Goal: Task Accomplishment & Management: Complete application form

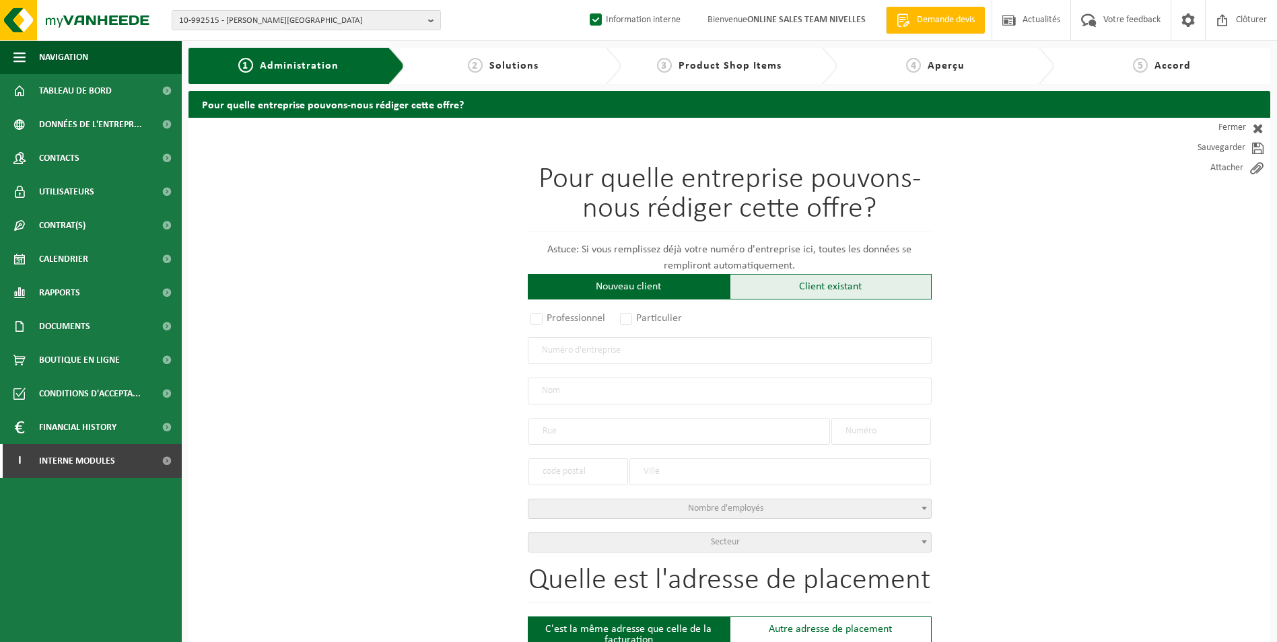
click at [768, 288] on div "Client existant" at bounding box center [831, 287] width 202 height 26
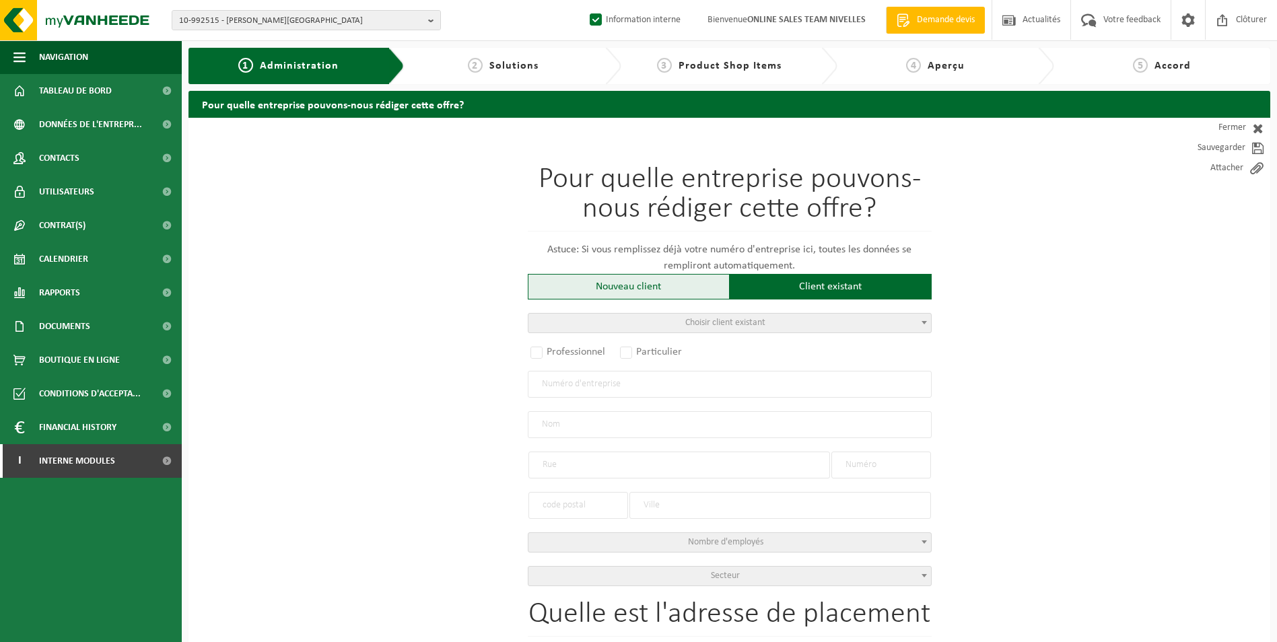
click at [620, 287] on div "Nouveau client" at bounding box center [629, 287] width 202 height 26
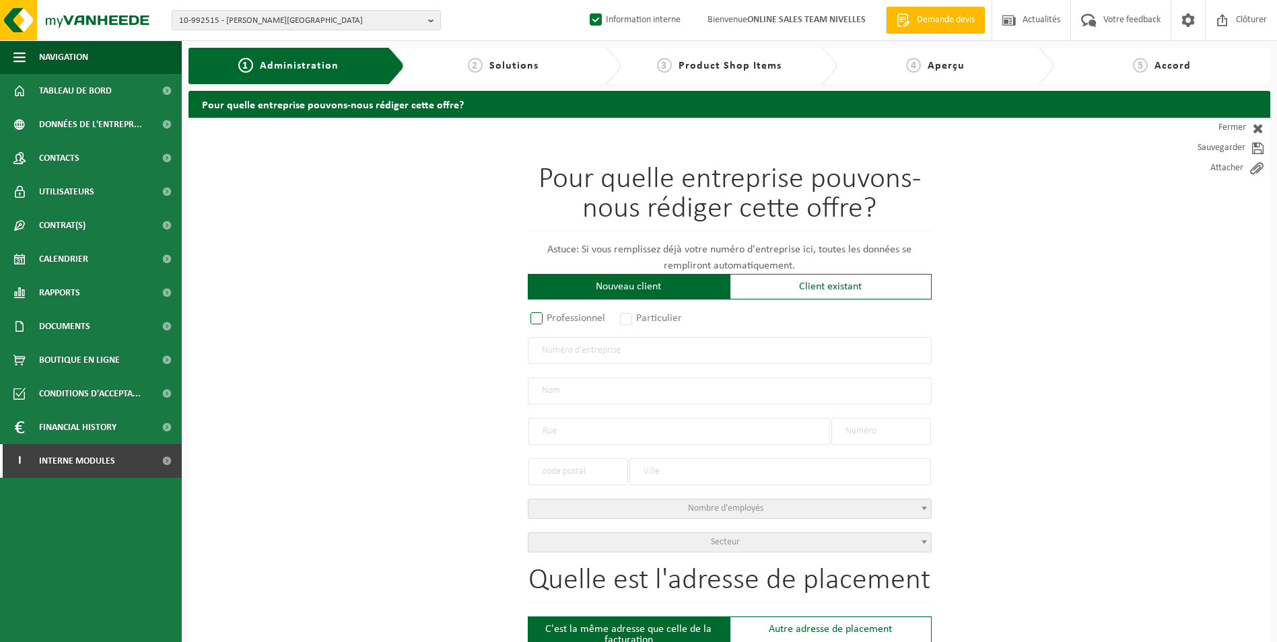
click at [539, 317] on label "Professionnel" at bounding box center [568, 318] width 81 height 19
click at [550, 317] on input "Professionnel" at bounding box center [554, 319] width 9 height 9
radio input "true"
click at [589, 350] on input "text" at bounding box center [730, 350] width 404 height 27
type input "f"
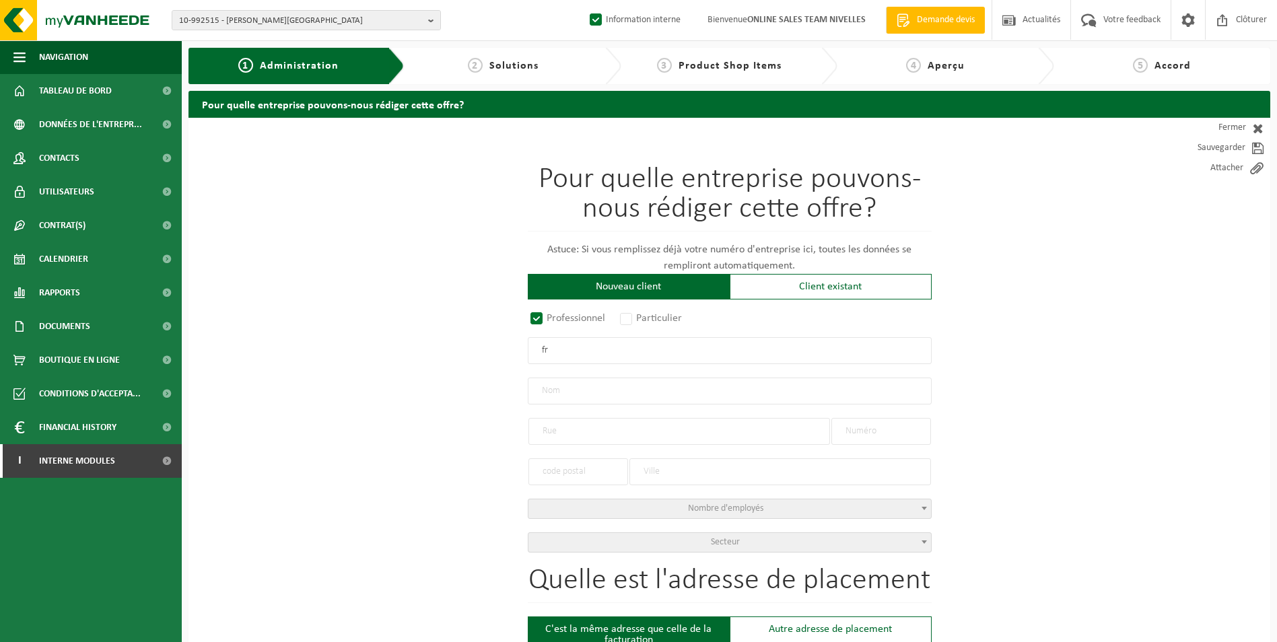
type input "f"
type input "FR31483656815"
radio input "true"
type input "48365681500063"
type input "[PERSON_NAME]"
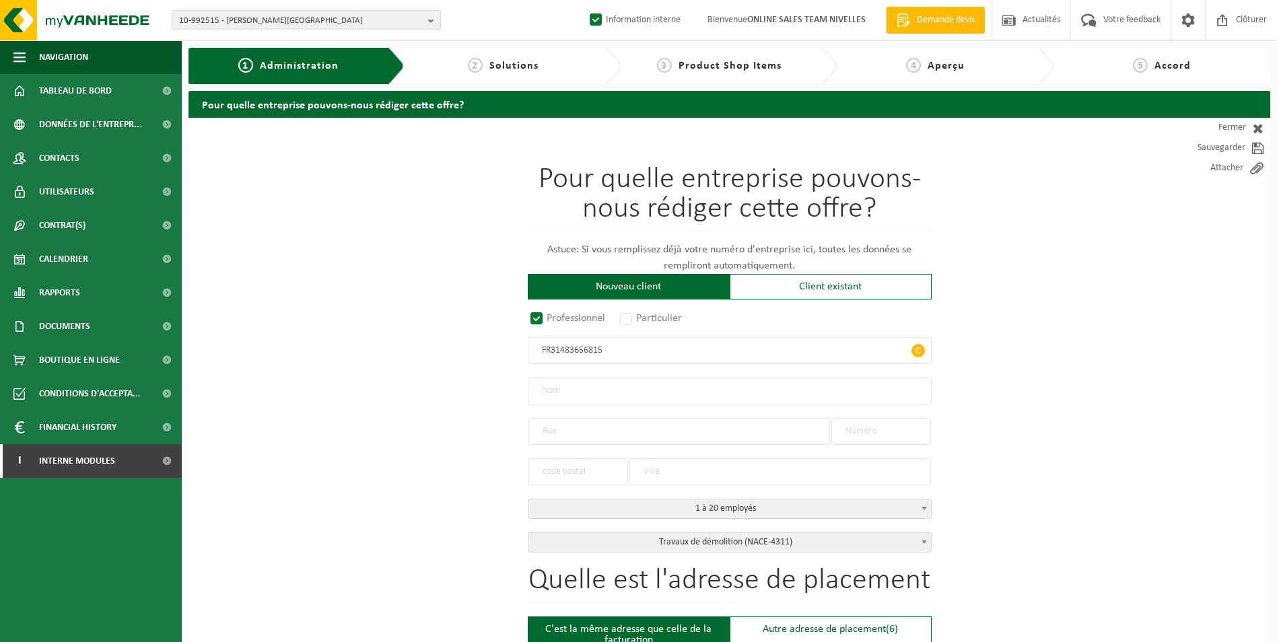
type input "71 RUE LEON BLUM"
type input "71"
type input "59460"
type input "JEUMONT"
select select "D"
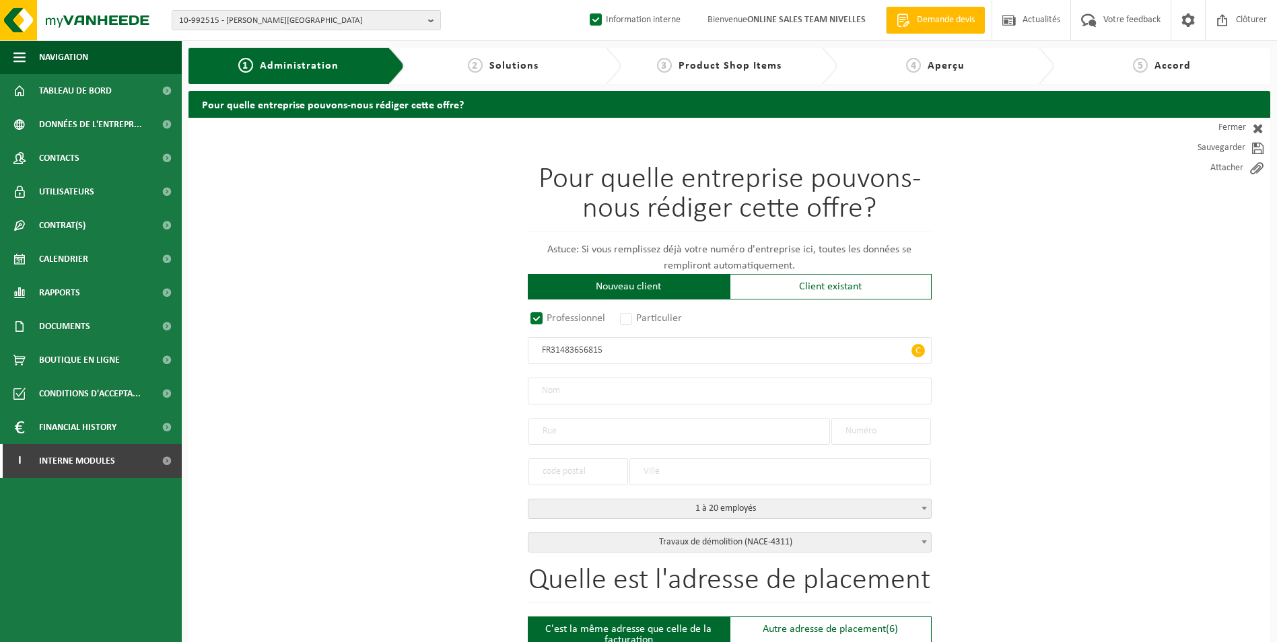
select select "NACE_4311"
type input "[PERSON_NAME]"
type input "71 RUE LEON BLUM"
type input "71"
type input "59460"
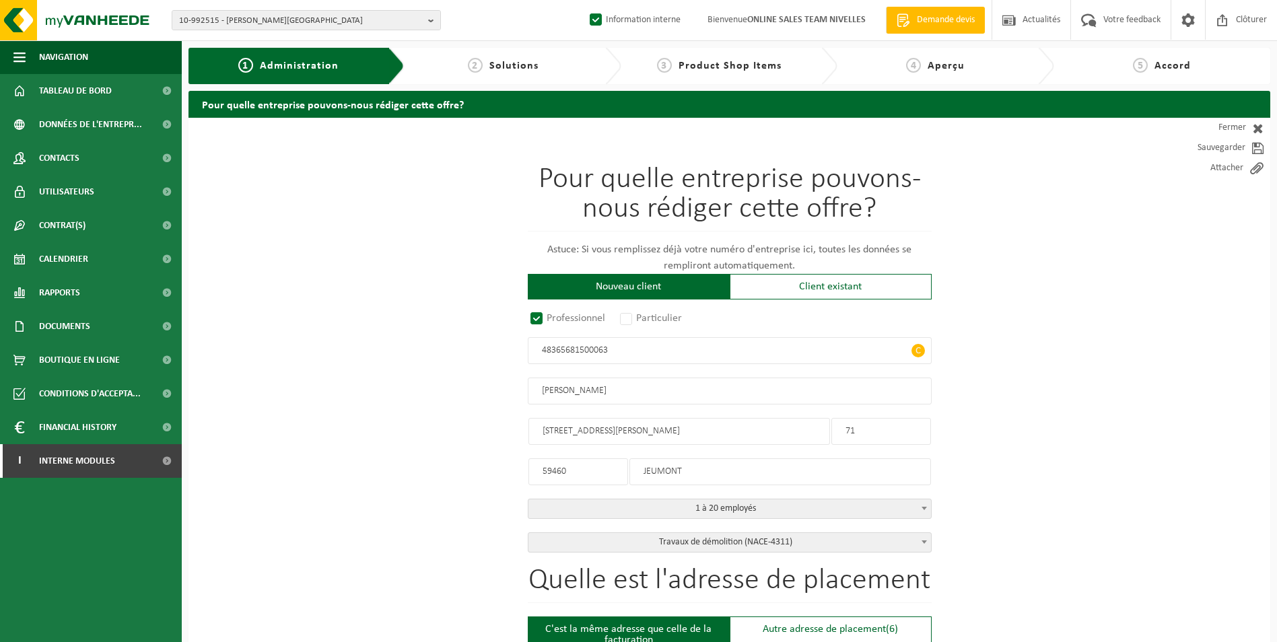
type input "JEUMONT"
type input "48365681500063"
click at [605, 380] on input "[PERSON_NAME]" at bounding box center [730, 391] width 404 height 27
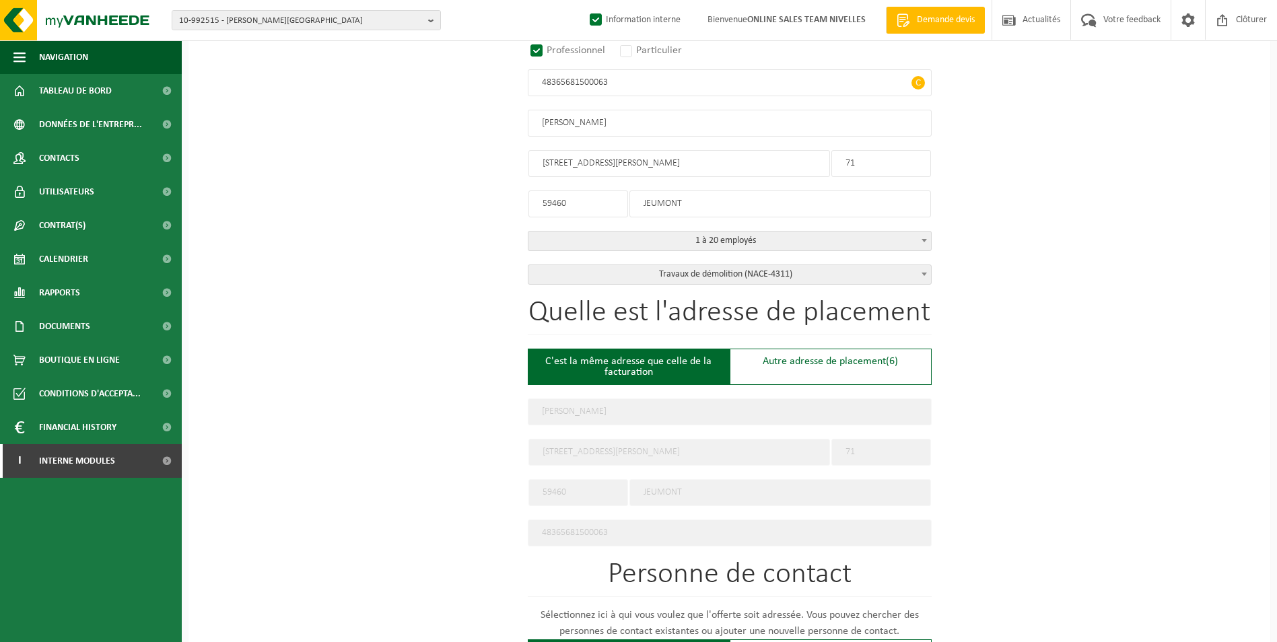
scroll to position [269, 0]
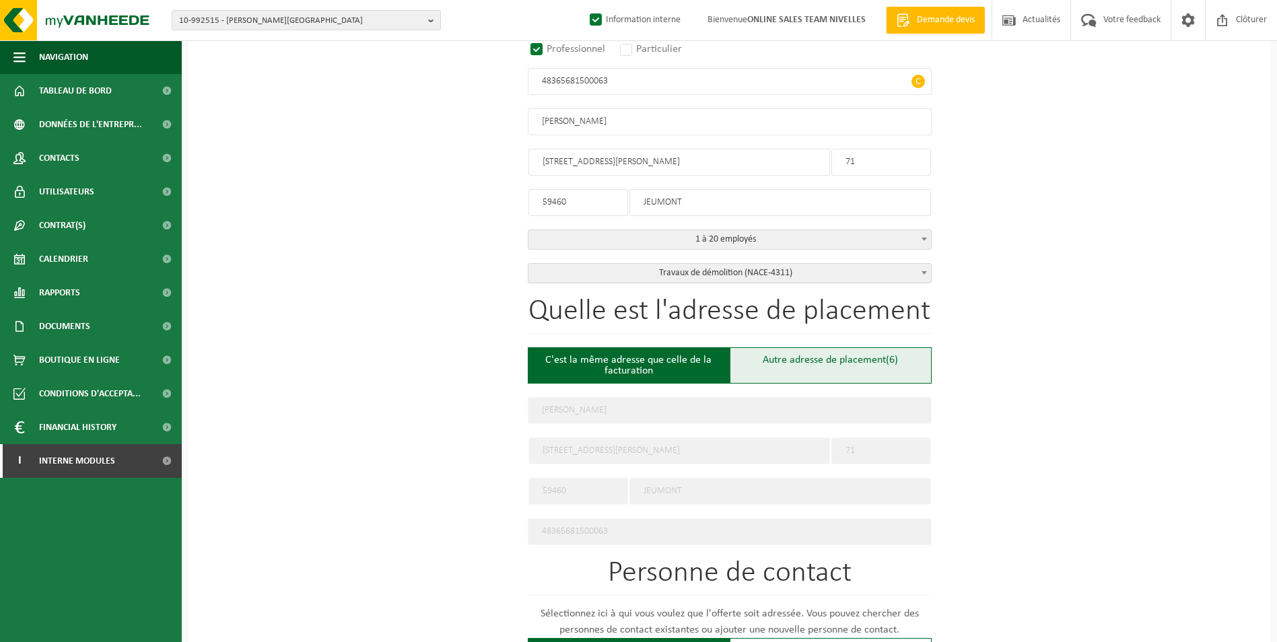
click at [806, 365] on div "Autre adresse de placement (6)" at bounding box center [831, 365] width 202 height 36
type input "Chantier -"
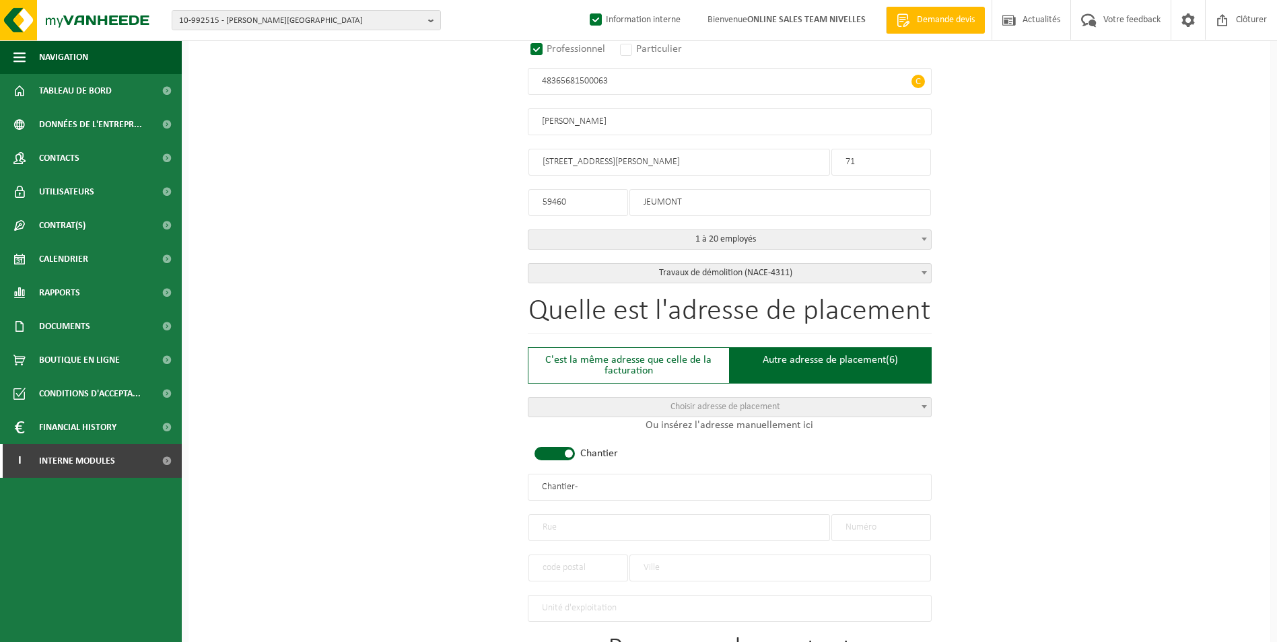
click at [564, 456] on span at bounding box center [555, 453] width 40 height 13
click at [616, 524] on input "text" at bounding box center [680, 527] width 302 height 27
type input "RUE DE NIVELLES"
click at [862, 529] on input "text" at bounding box center [882, 527] width 100 height 27
type input "115"
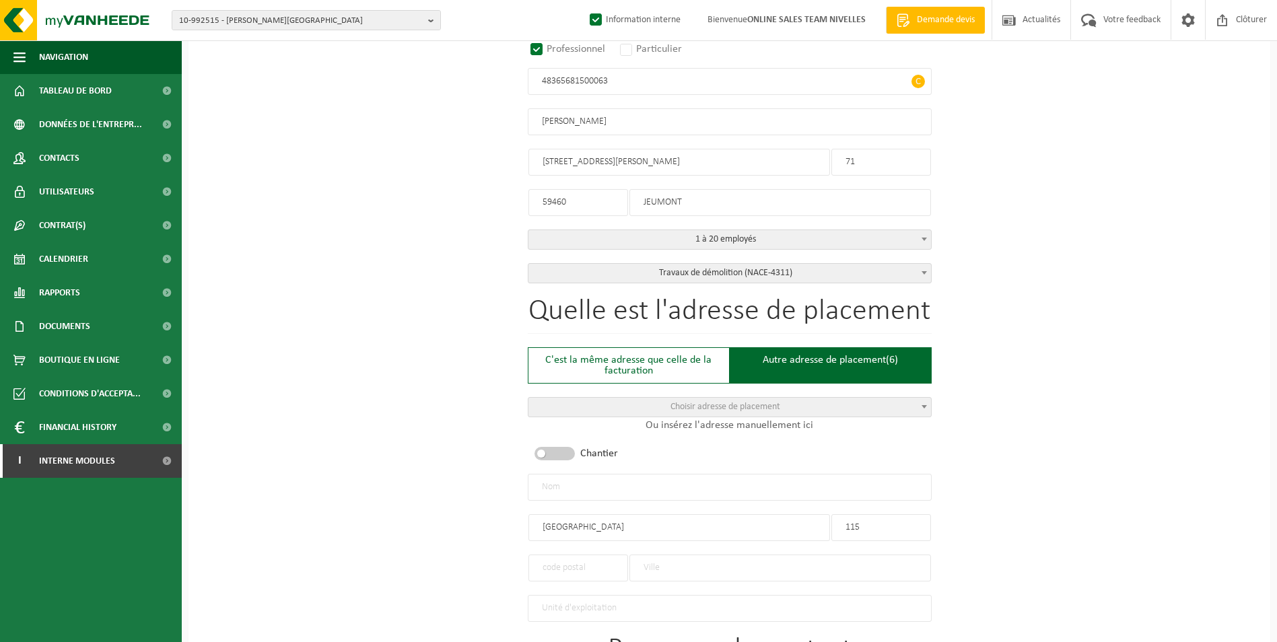
click at [559, 564] on input "text" at bounding box center [579, 568] width 100 height 27
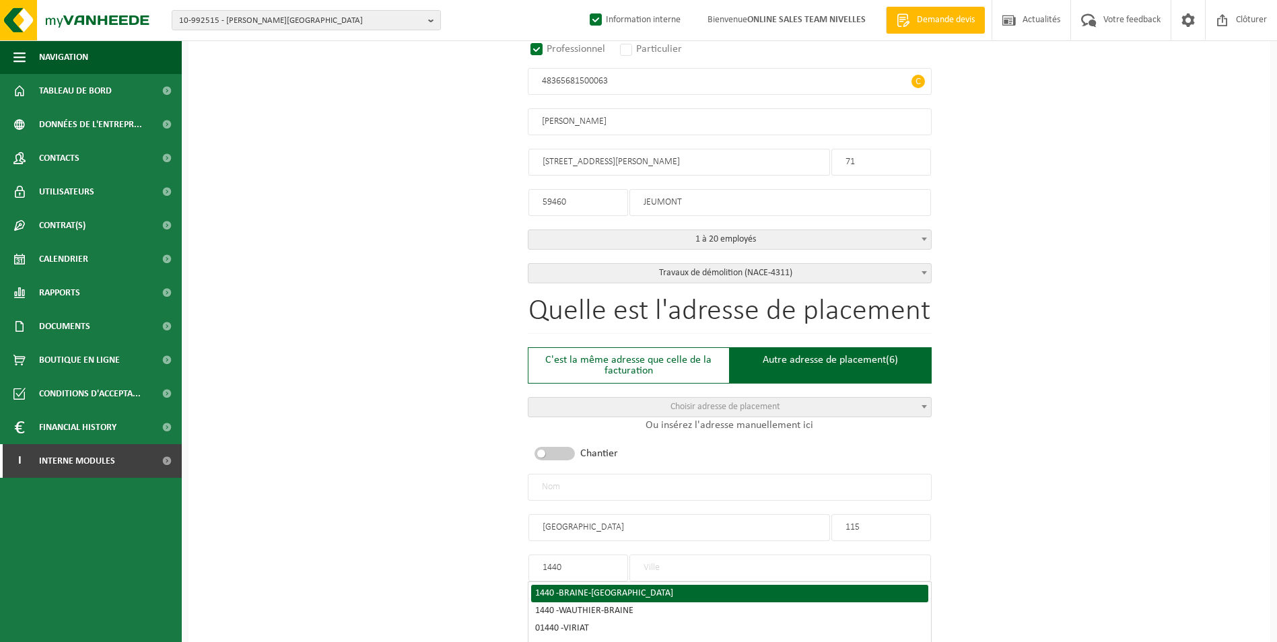
type input "1440"
click at [572, 585] on li "1440 - BRAINE-LE-CHÂTEAU" at bounding box center [729, 594] width 397 height 18
click at [588, 589] on span "BRAINE-LE-CHÂTEAU" at bounding box center [616, 594] width 114 height 10
type input "BRAINE-LE-CHÂTEAU"
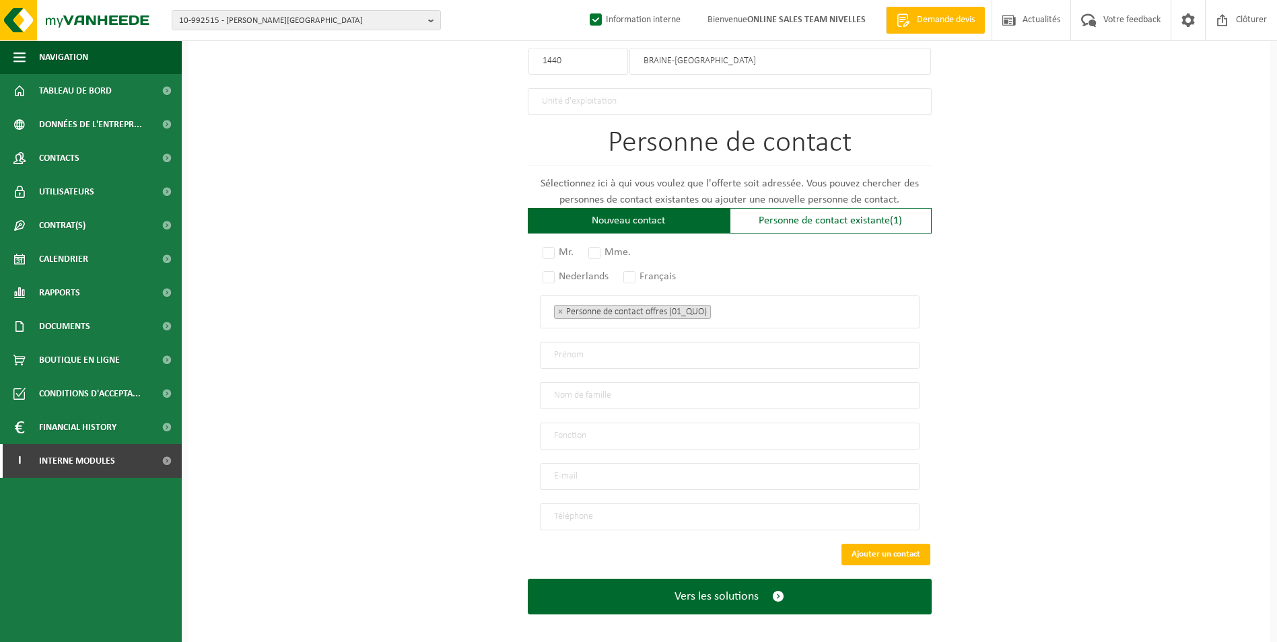
scroll to position [779, 0]
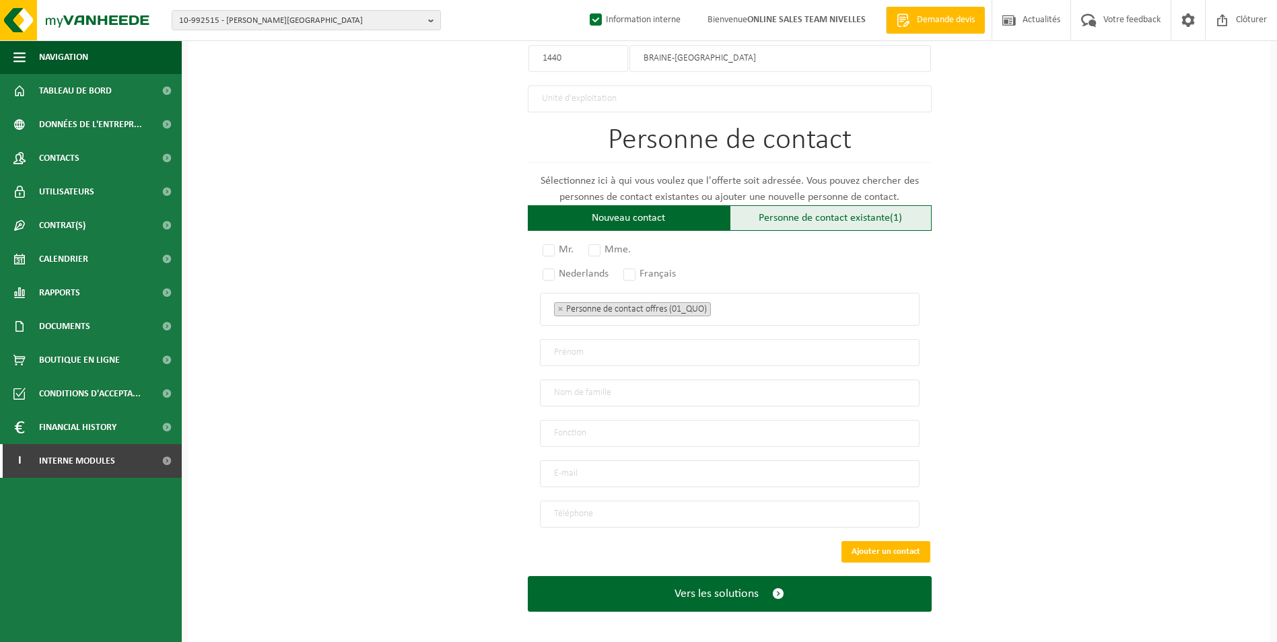
click at [815, 210] on div "Personne de contact existante (1)" at bounding box center [831, 218] width 202 height 26
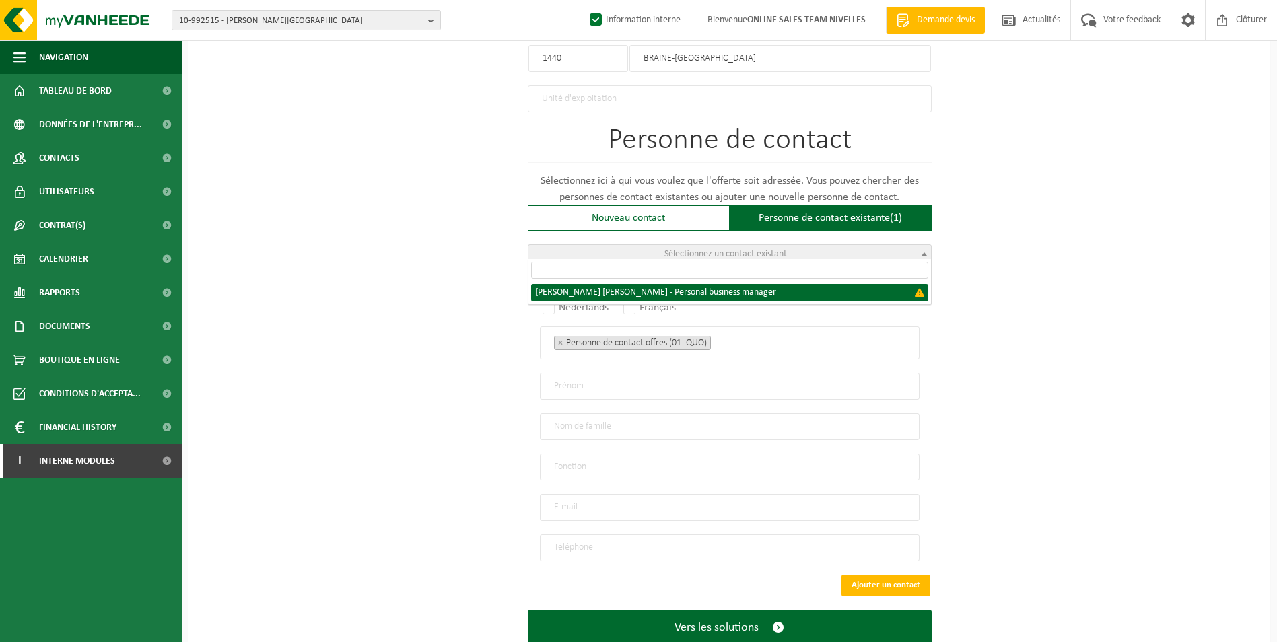
click at [764, 250] on span "Sélectionnez un contact existant" at bounding box center [726, 254] width 123 height 10
select select "{"code":"","firstname":"JEAN MARC","surname":"ROCMANS","gender":"Unknown","posi…"
type input "JEAN MARC"
type input "ROCMANS"
type input "Personal business manager"
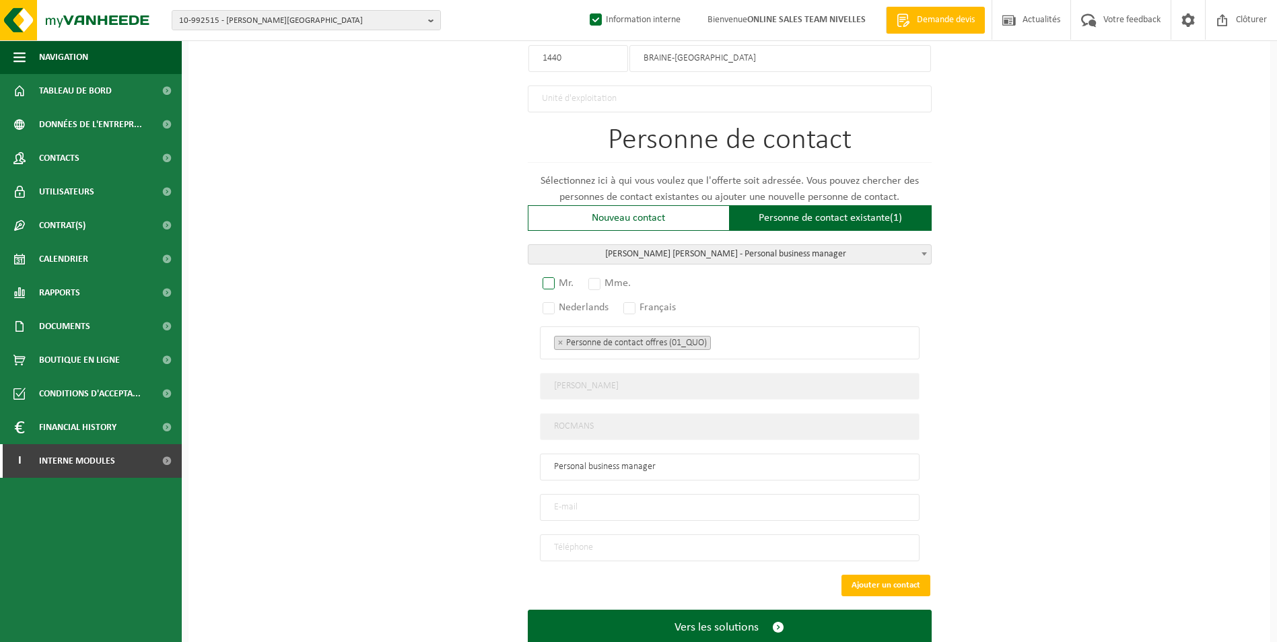
click at [545, 275] on label "Mr." at bounding box center [559, 283] width 38 height 19
radio input "true"
click at [625, 304] on label "Français" at bounding box center [650, 307] width 59 height 19
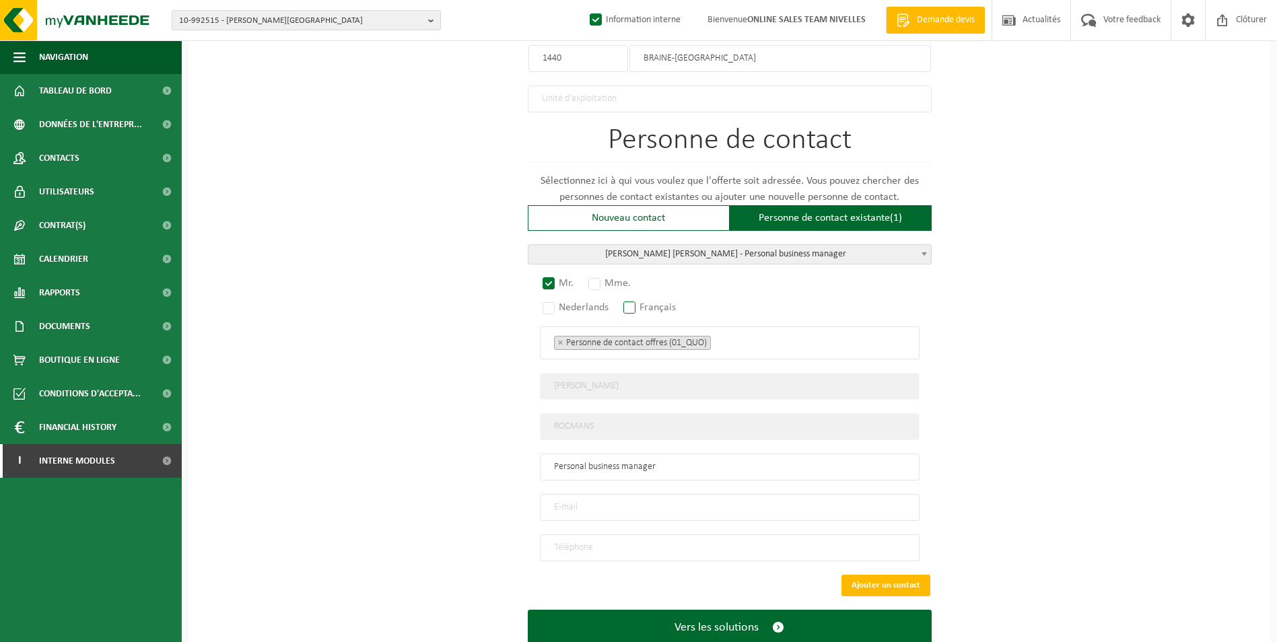
radio input "true"
click at [730, 336] on ul "× Personne de contact offres (01_QUO)" at bounding box center [730, 343] width 352 height 18
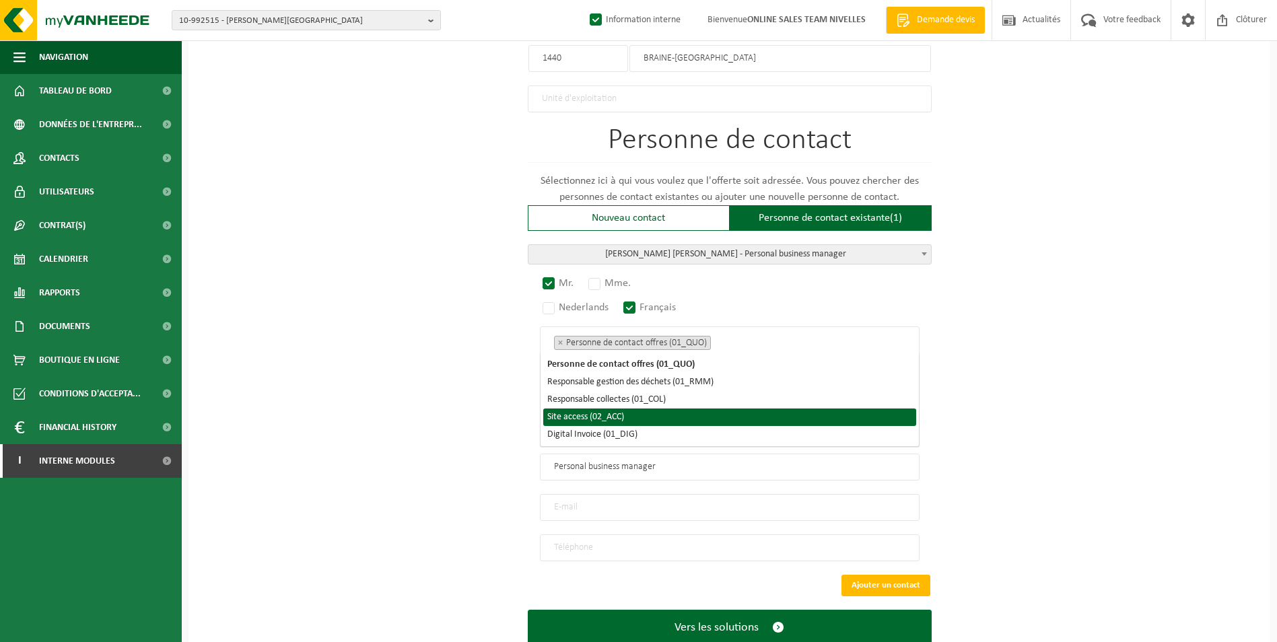
click at [654, 420] on li "Site access (02_ACC)" at bounding box center [729, 418] width 373 height 18
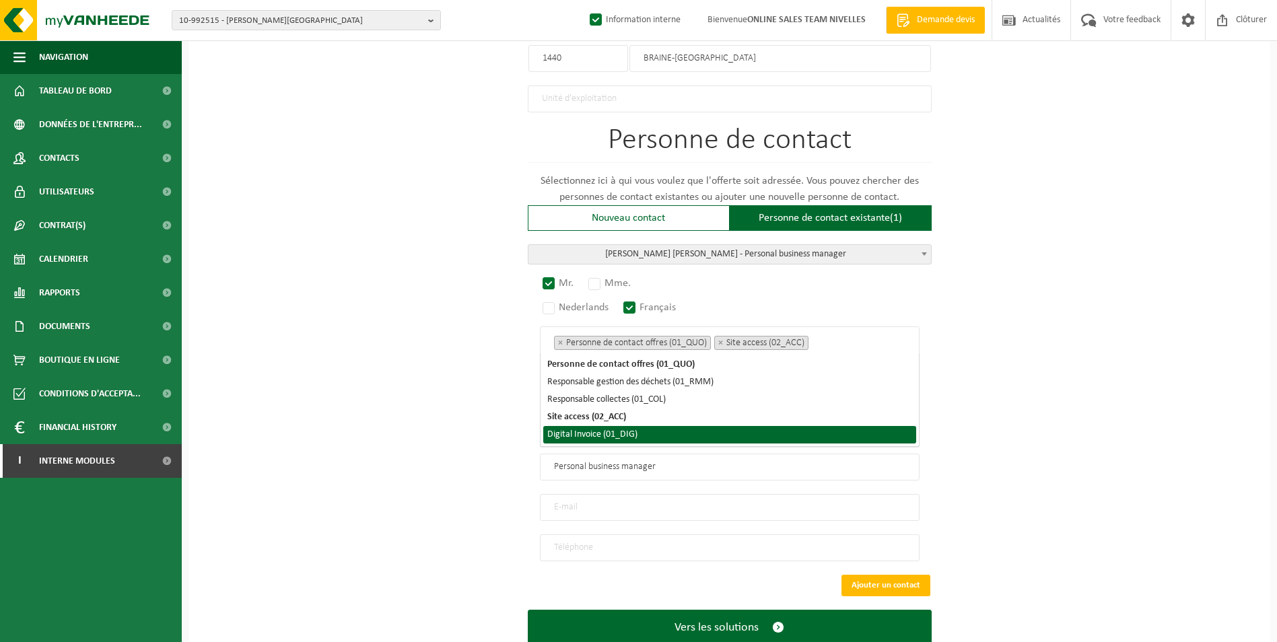
click at [644, 439] on li "Digital Invoice (01_DIG)" at bounding box center [729, 435] width 373 height 18
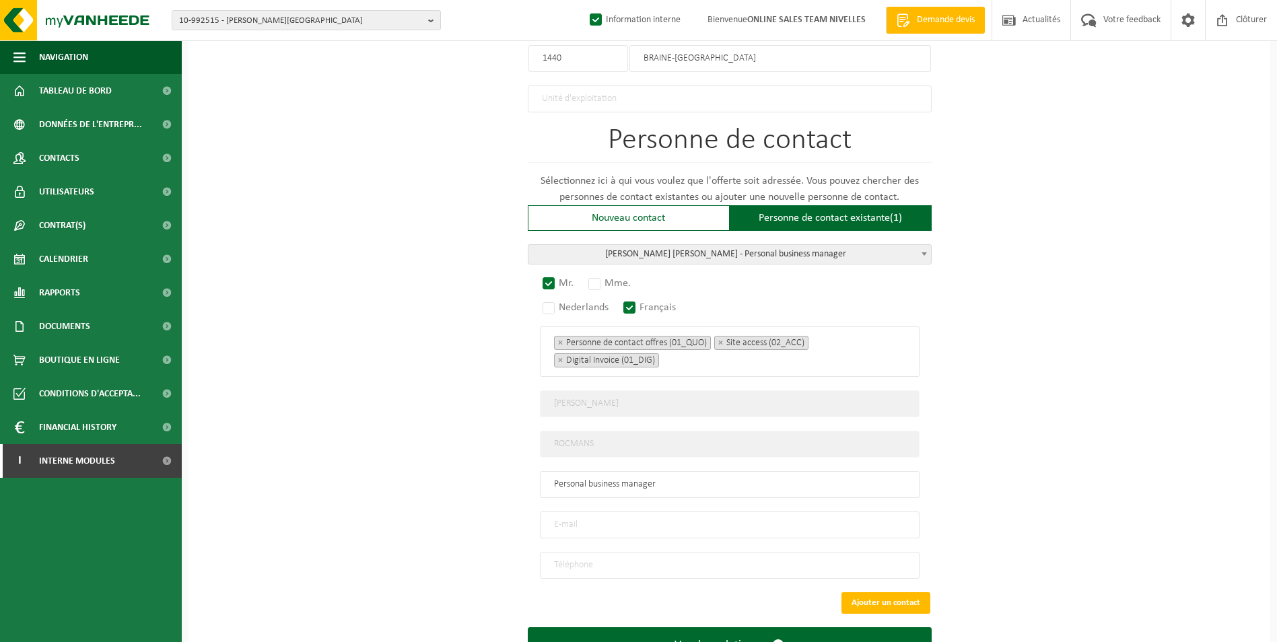
click at [591, 525] on input "email" at bounding box center [730, 525] width 380 height 27
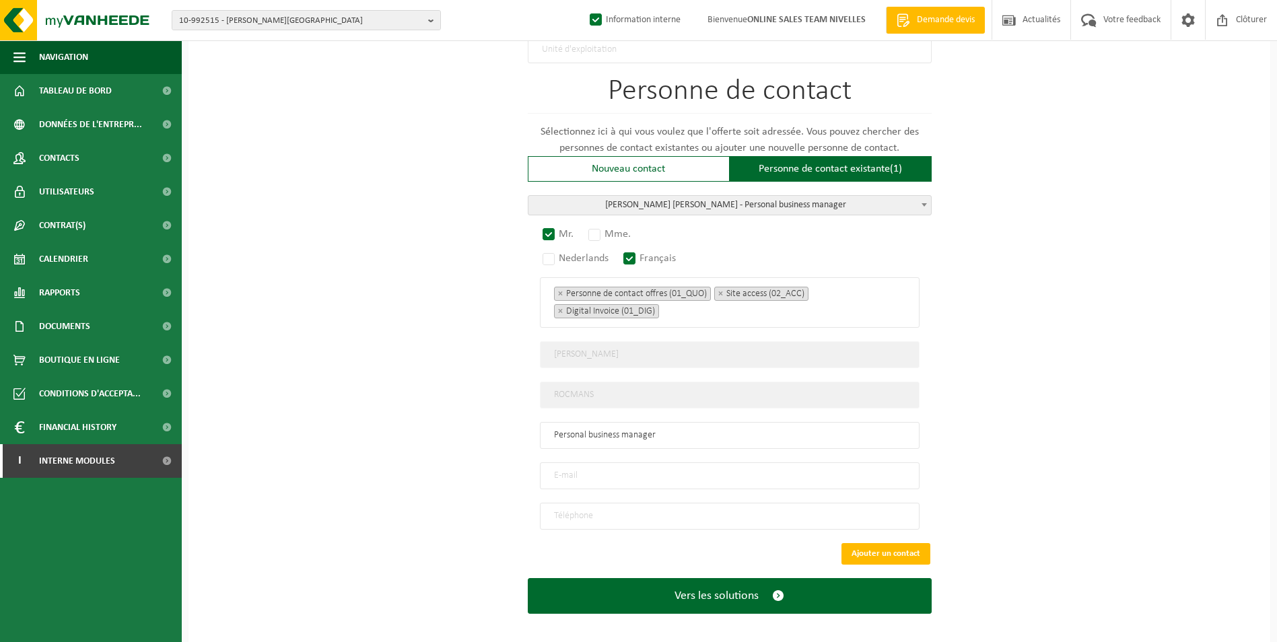
scroll to position [830, 0]
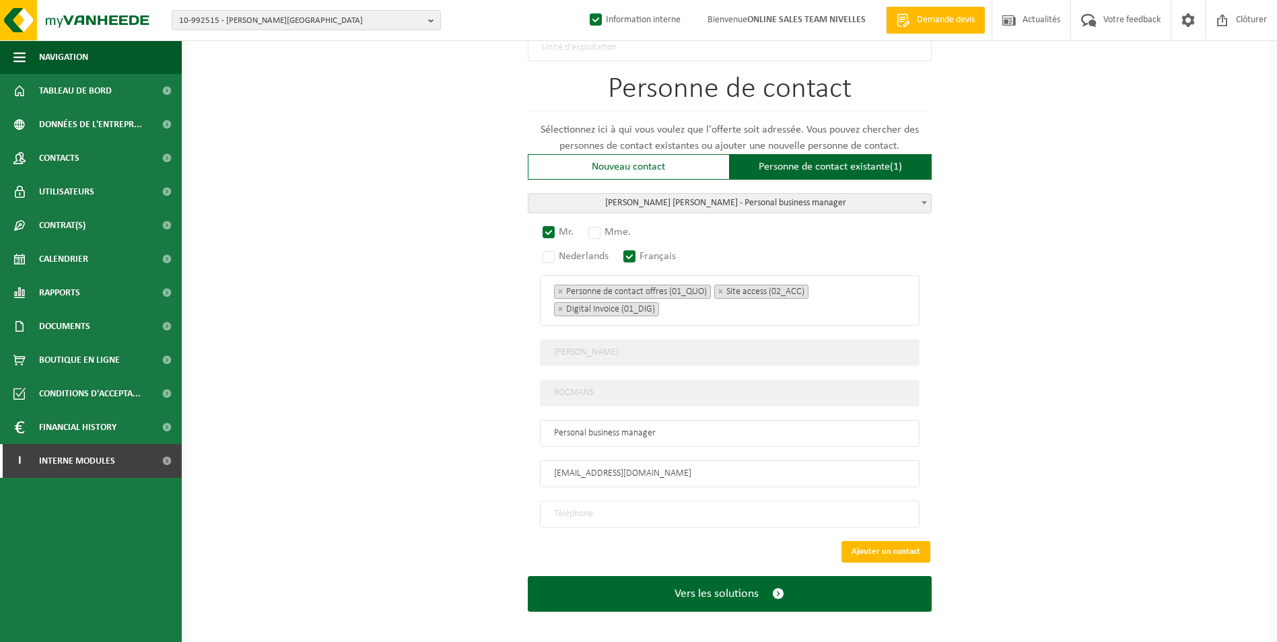
type input "ROCMANS66@GMAIL.COM"
click at [600, 501] on input "tel" at bounding box center [730, 514] width 380 height 27
click at [606, 502] on input "tel" at bounding box center [730, 514] width 380 height 27
type input "+33 4 92 53 38 02"
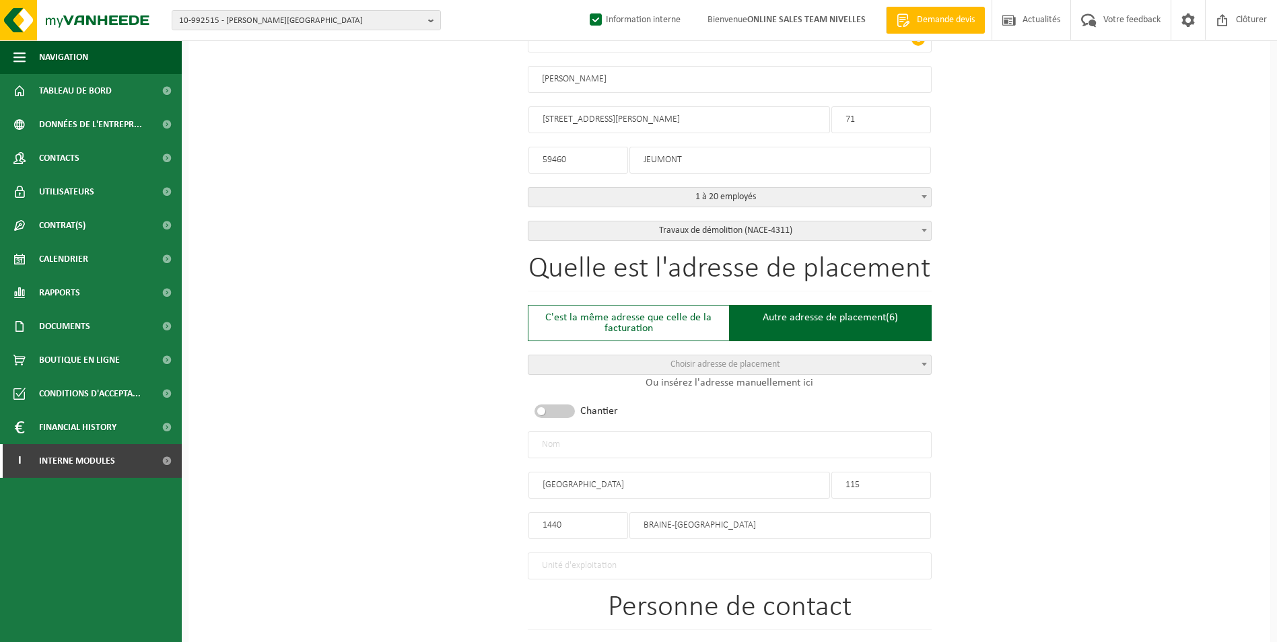
scroll to position [224, 0]
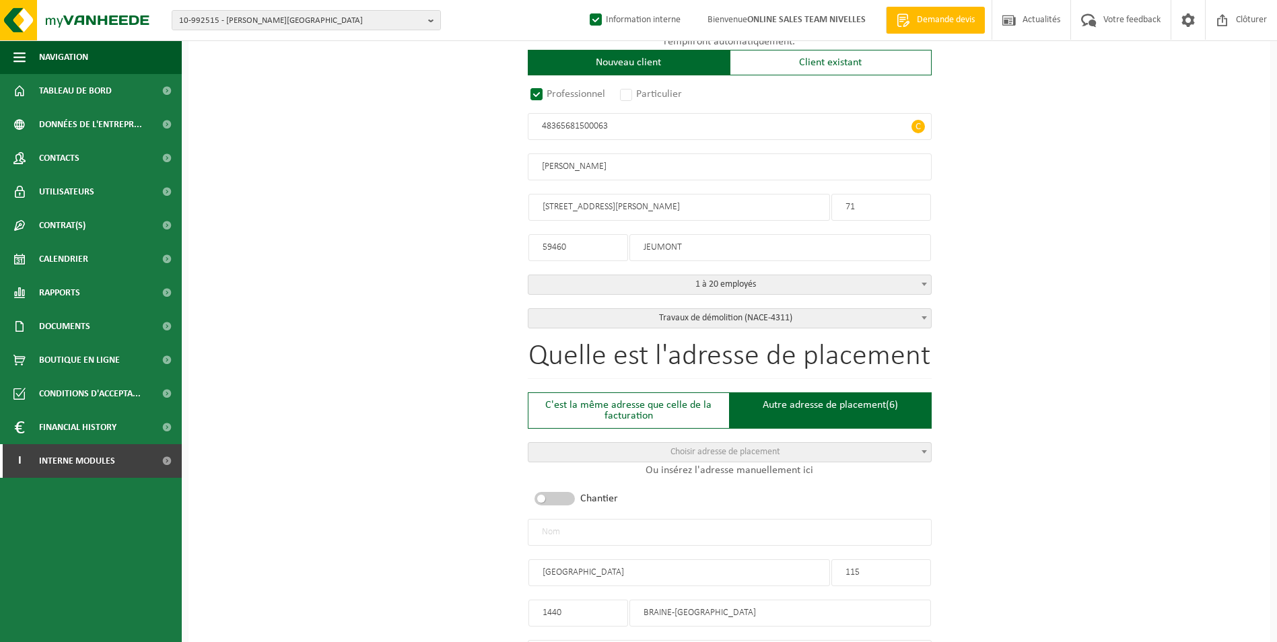
click at [562, 524] on input "text" at bounding box center [730, 532] width 404 height 27
type input "r"
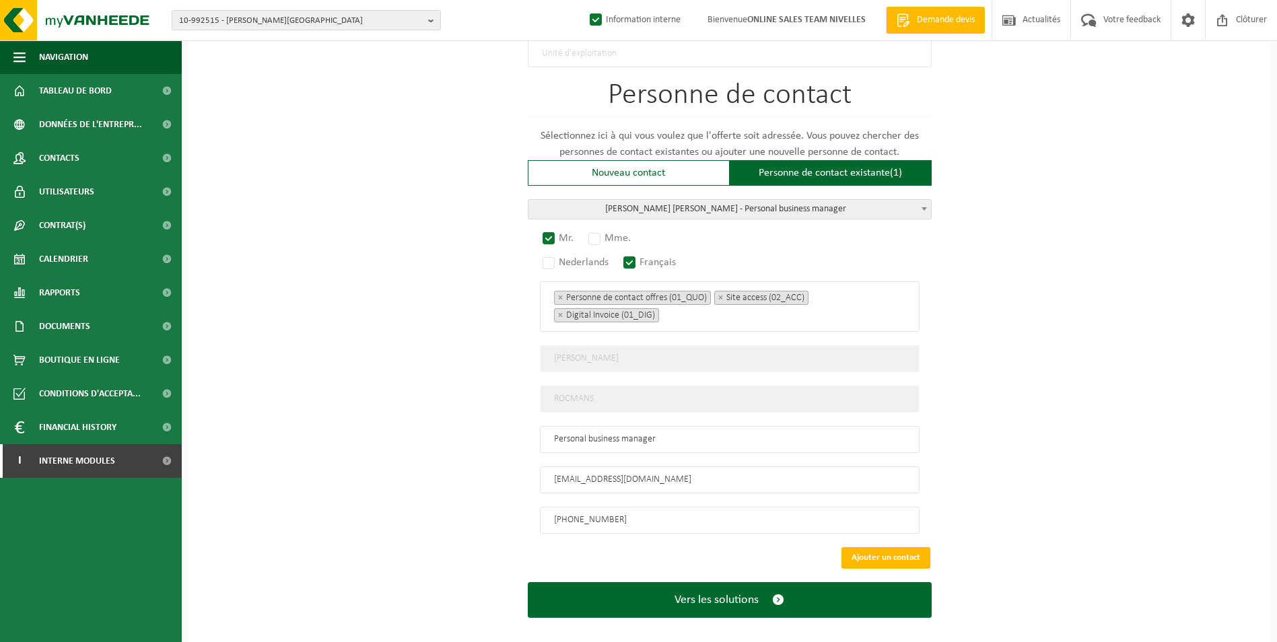
scroll to position [830, 0]
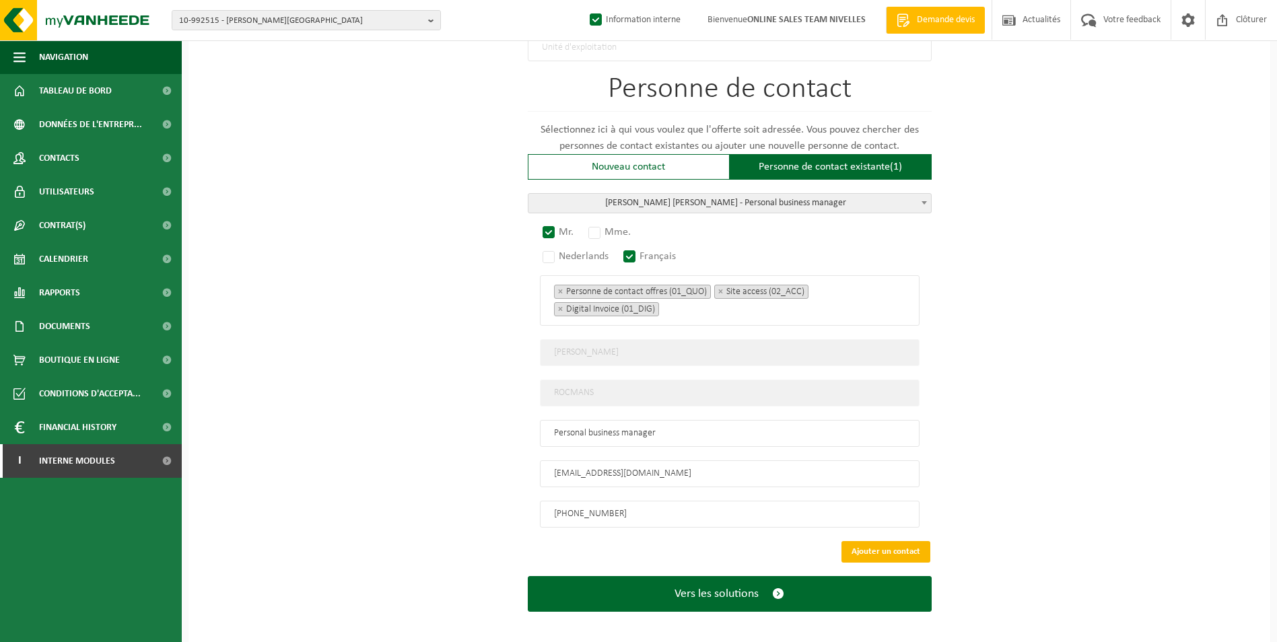
type input "[PERSON_NAME] LE CHÄTEAU"
click at [873, 545] on button "Ajouter un contact" at bounding box center [886, 552] width 89 height 22
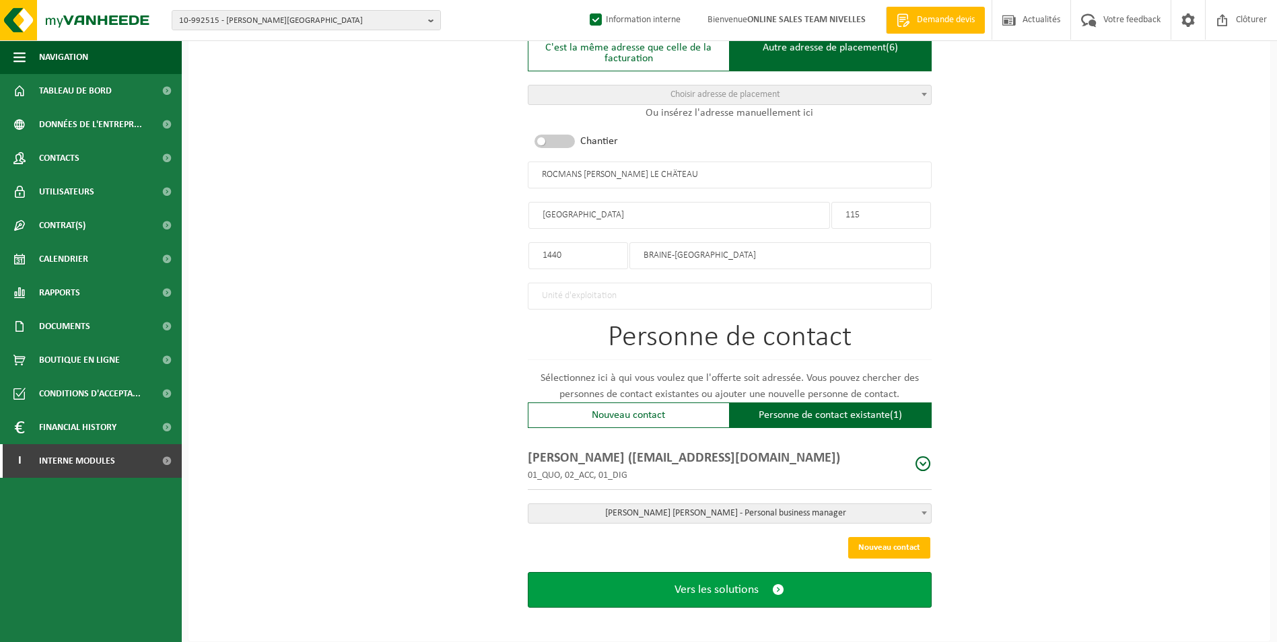
click at [662, 575] on button "Vers les solutions" at bounding box center [730, 590] width 404 height 36
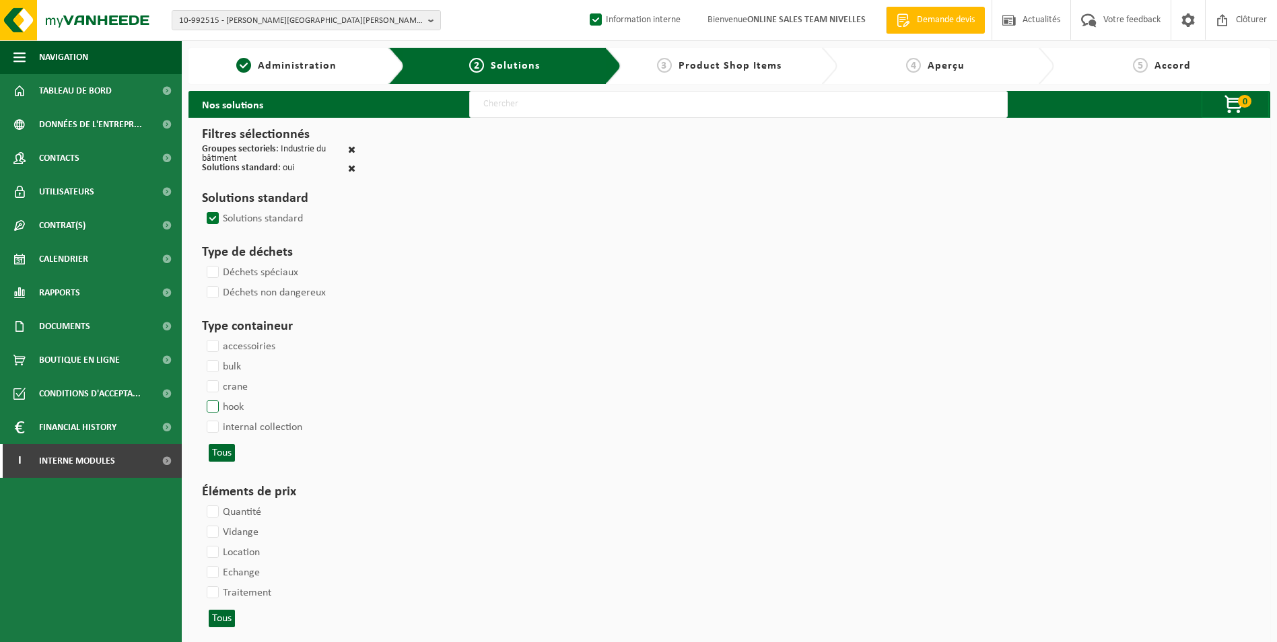
click at [217, 407] on label "hook" at bounding box center [224, 407] width 40 height 20
click at [202, 397] on input "hook" at bounding box center [201, 397] width 1 height 1
checkbox input "true"
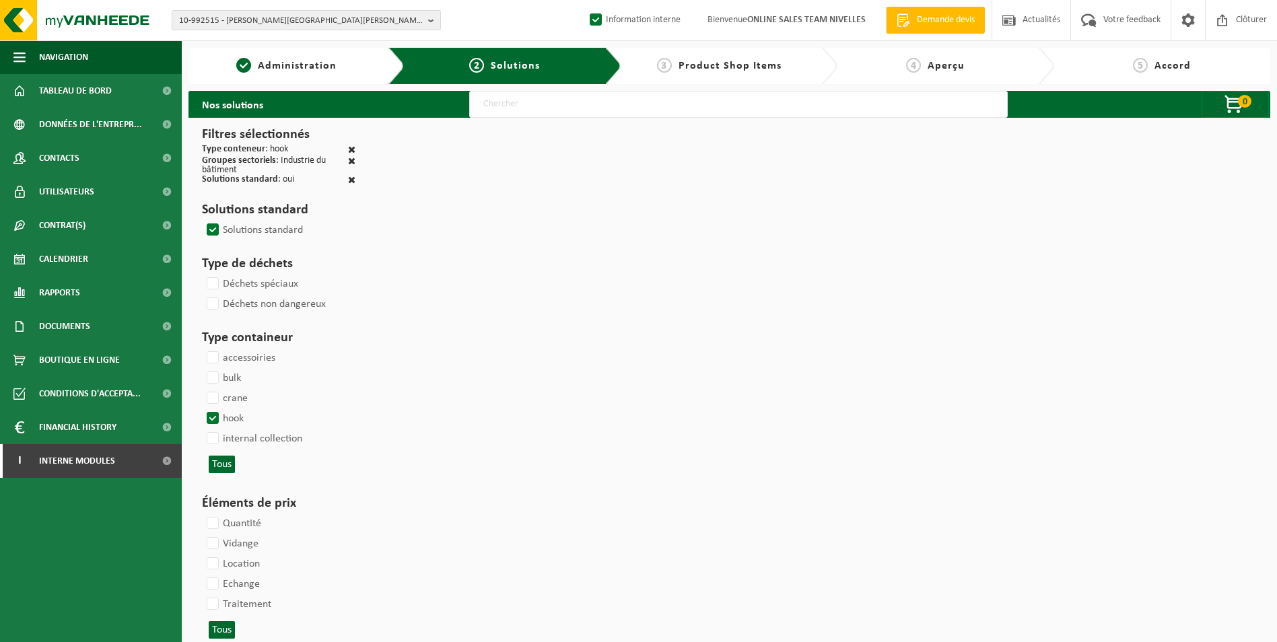
select select
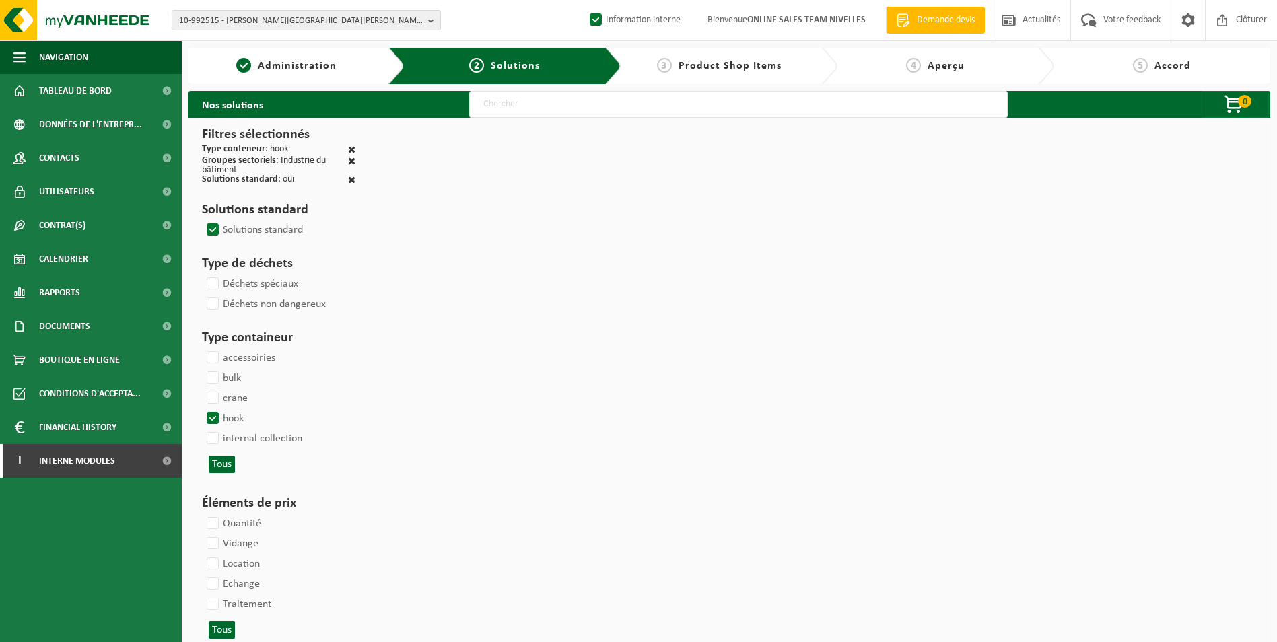
select select
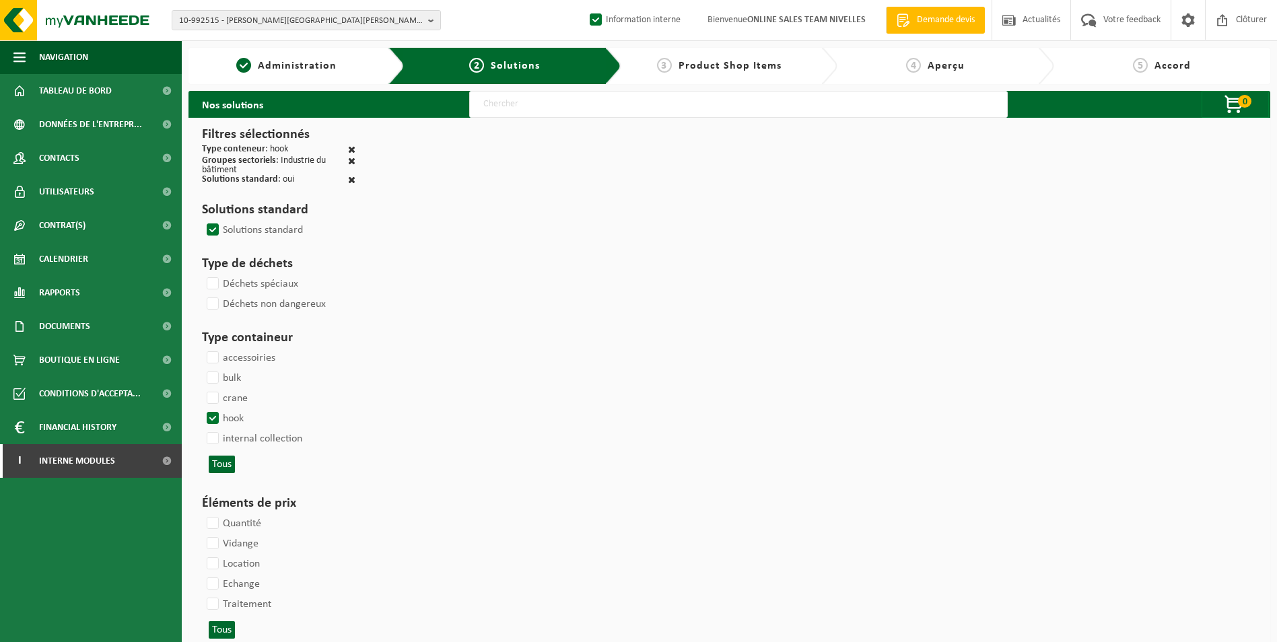
select select
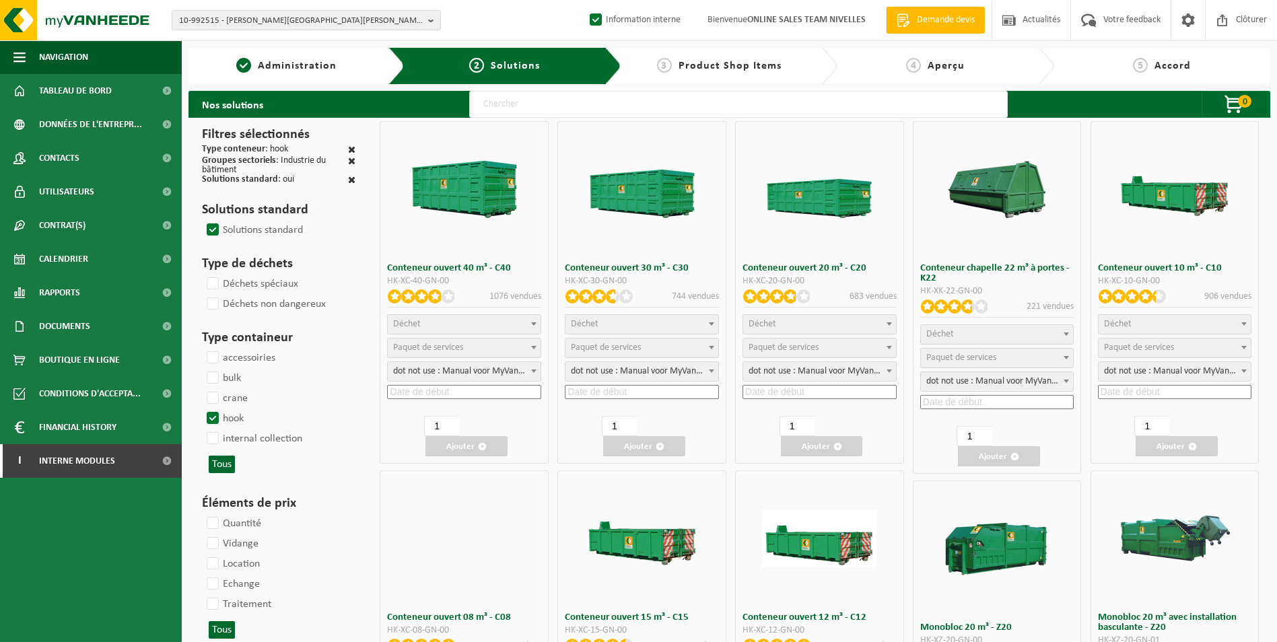
select select
select select "25"
select select
select select "197"
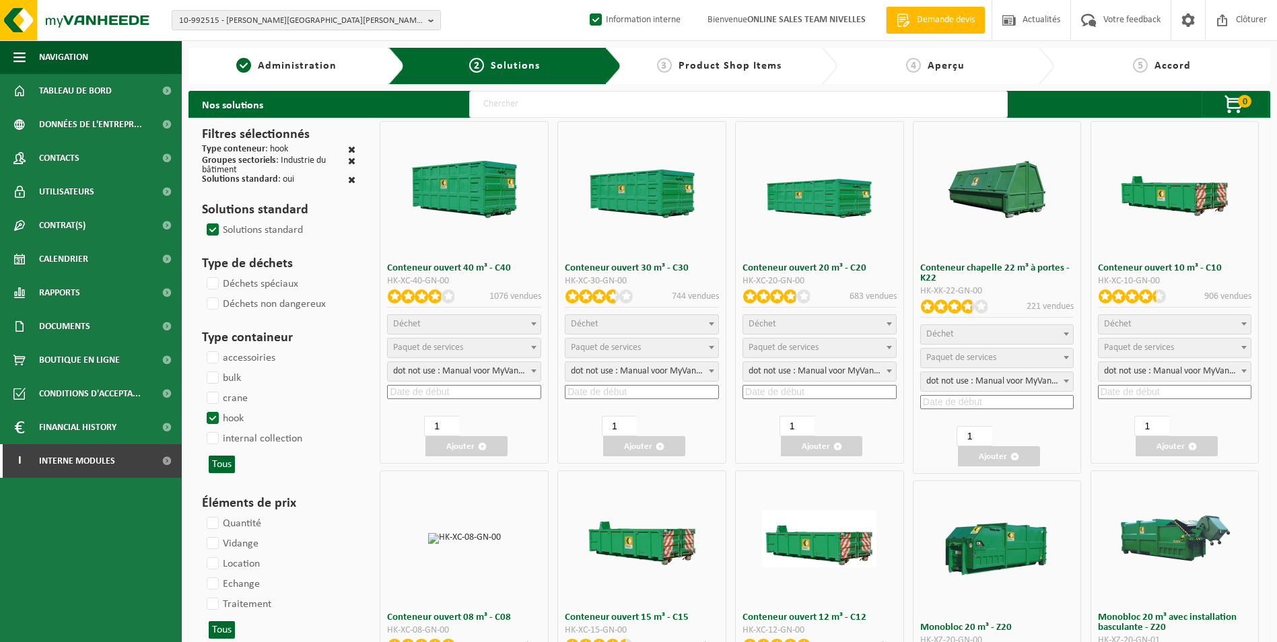
select select "25"
select select "8"
select select "25"
select select "7"
select select "25"
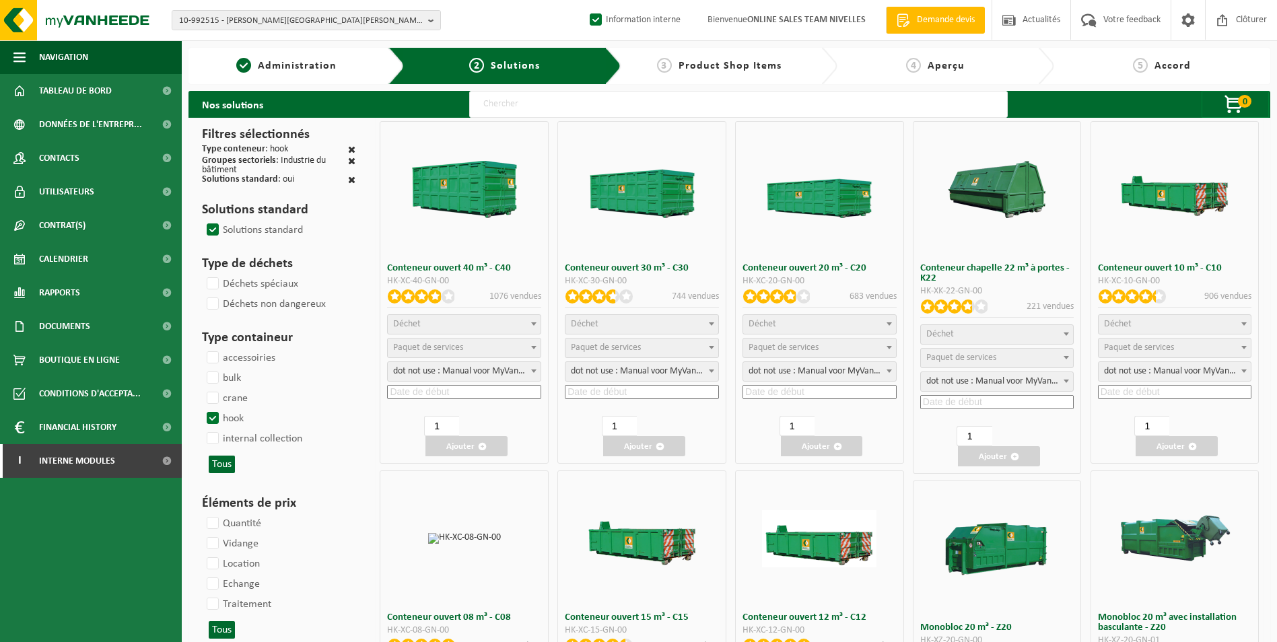
select select "7"
select select "25"
click at [1169, 320] on span "Déchet" at bounding box center [1175, 324] width 153 height 19
select select "31"
select select
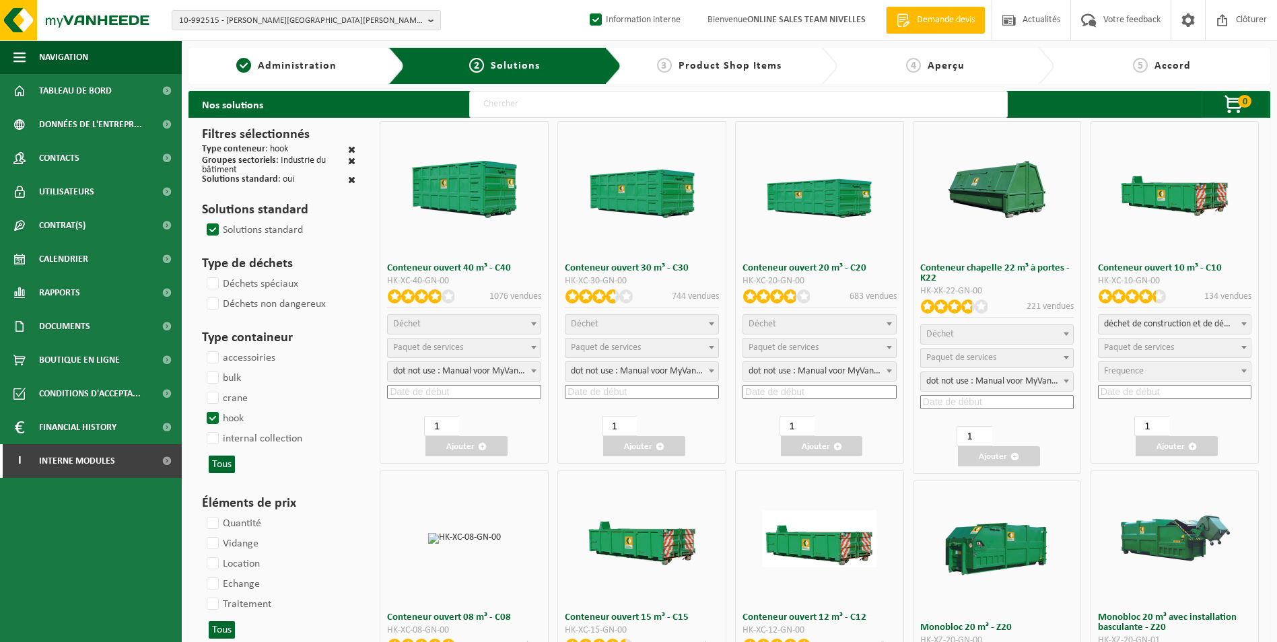
select select
click at [1150, 347] on span "Paquet de services" at bounding box center [1139, 348] width 70 height 10
select select "197"
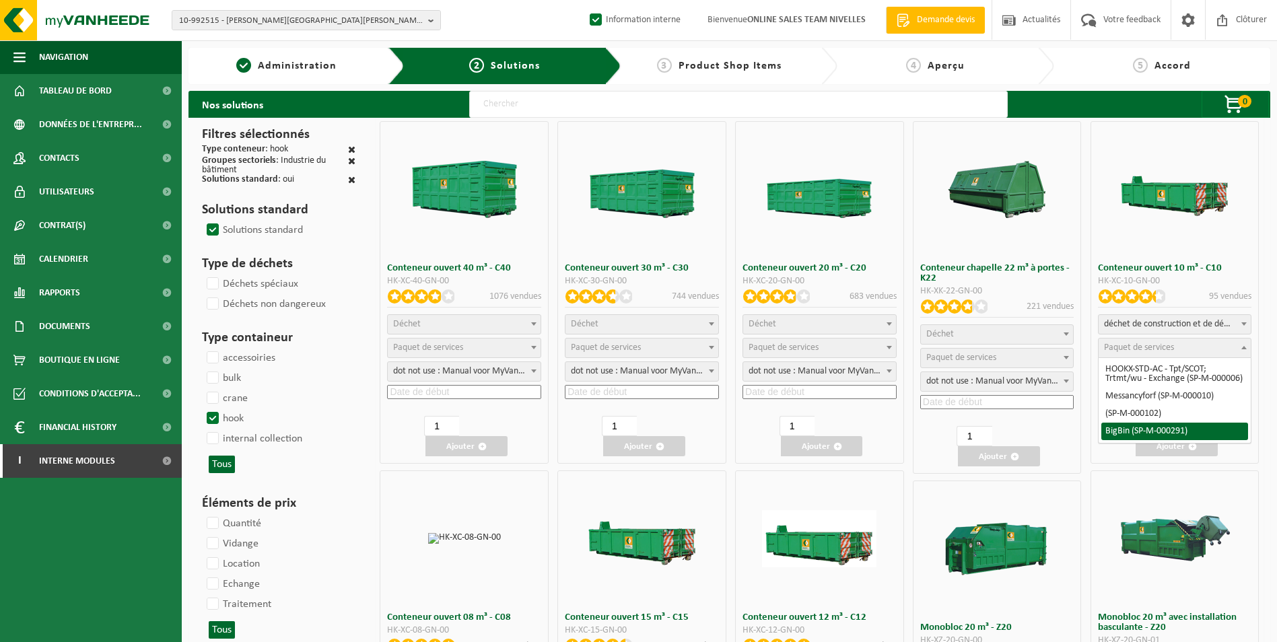
select select "25"
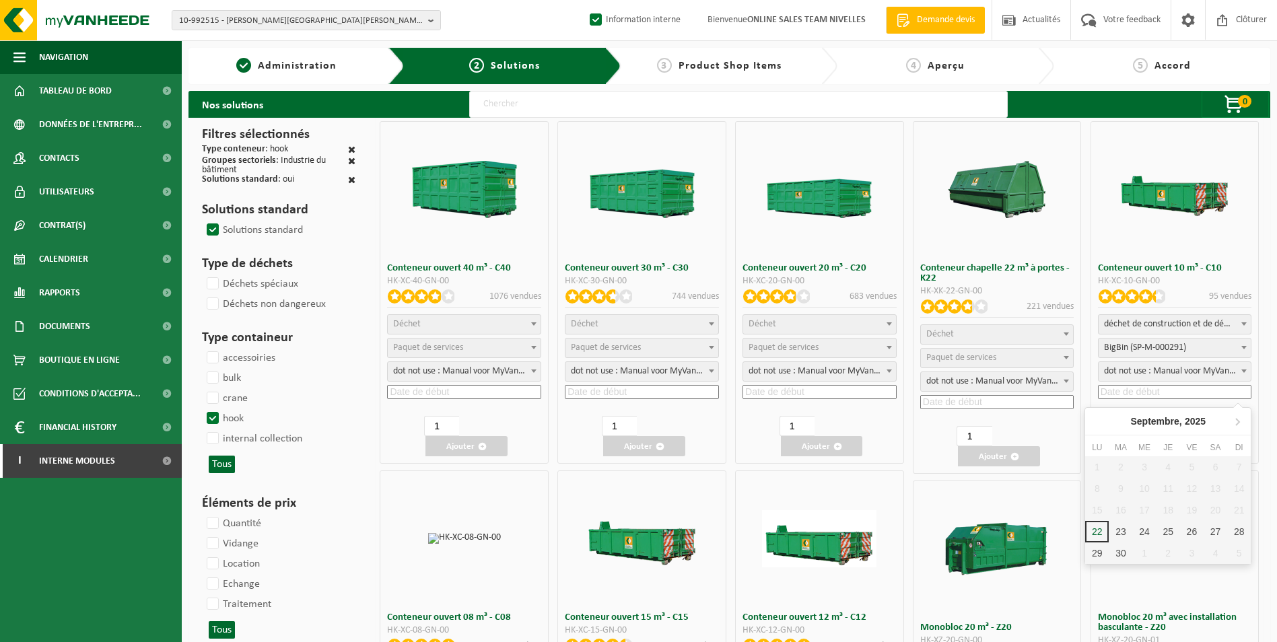
click at [1158, 387] on input at bounding box center [1175, 392] width 154 height 14
click at [1116, 534] on div "23" at bounding box center [1121, 532] width 24 height 22
type input "2025-09-23"
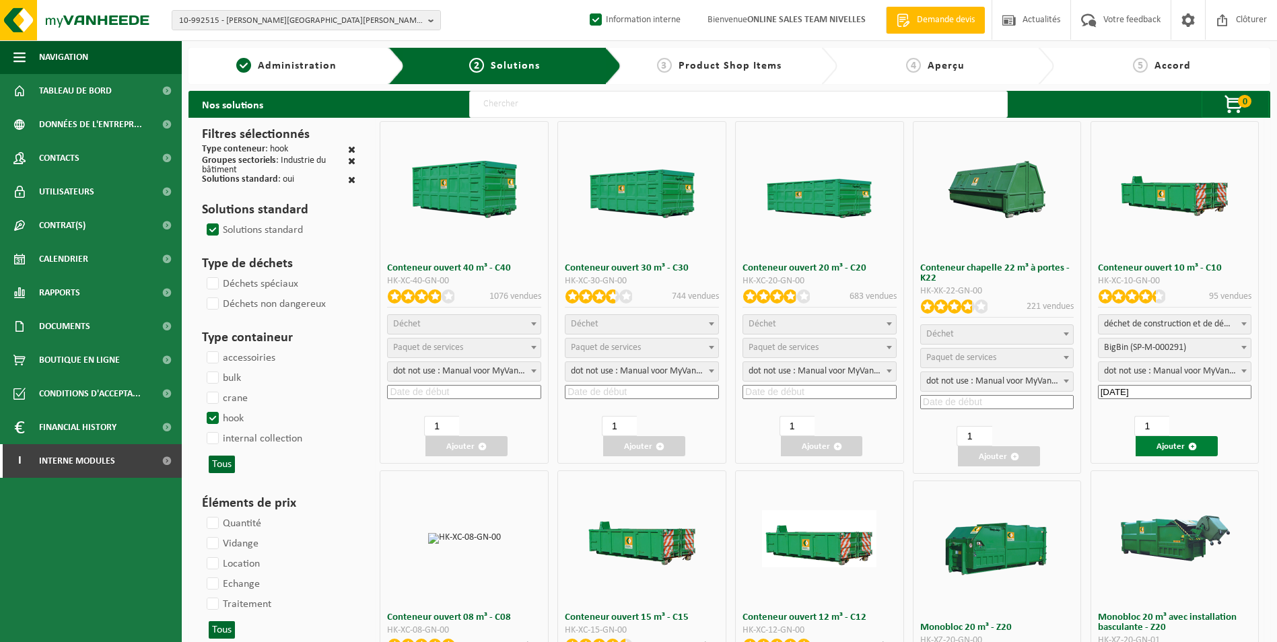
click at [1166, 449] on button "Ajouter" at bounding box center [1177, 446] width 82 height 20
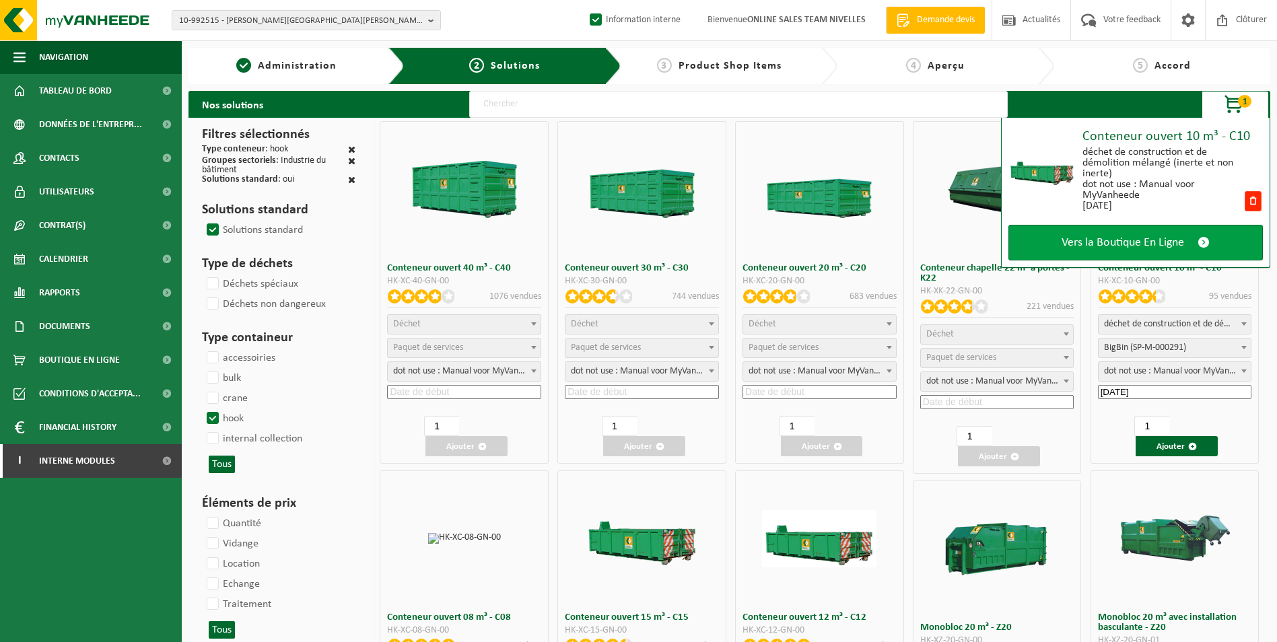
click at [1110, 239] on span "Vers la Boutique En Ligne" at bounding box center [1123, 243] width 123 height 14
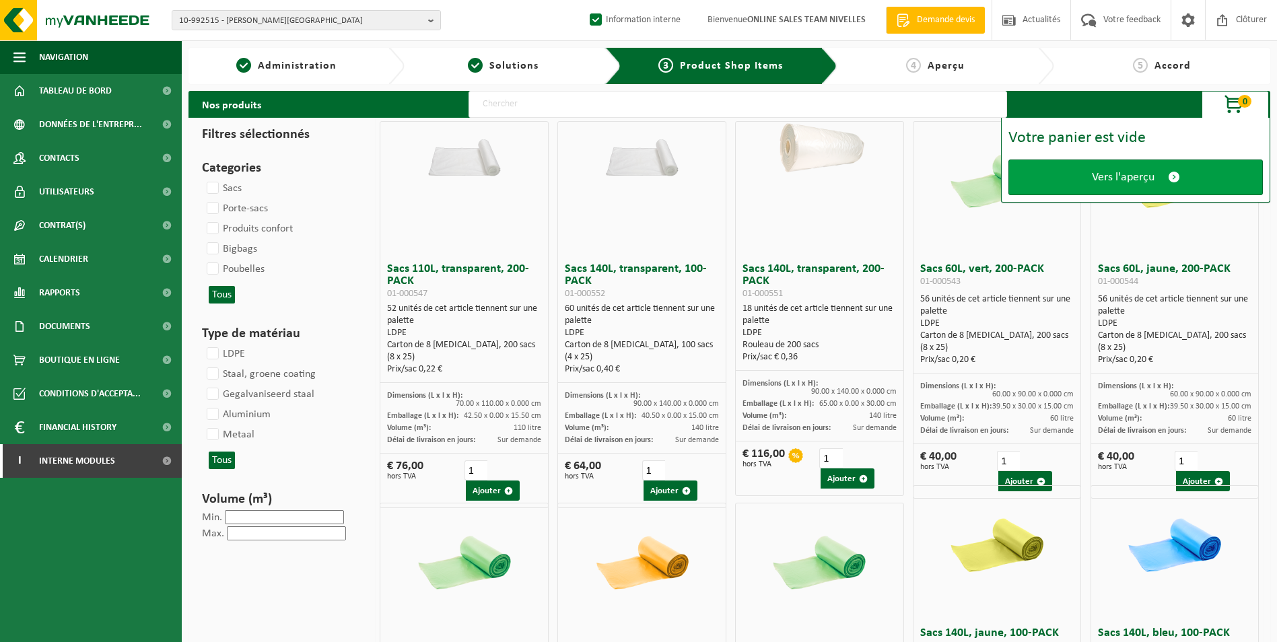
click at [1120, 176] on span "Vers l'aperçu" at bounding box center [1123, 177] width 63 height 14
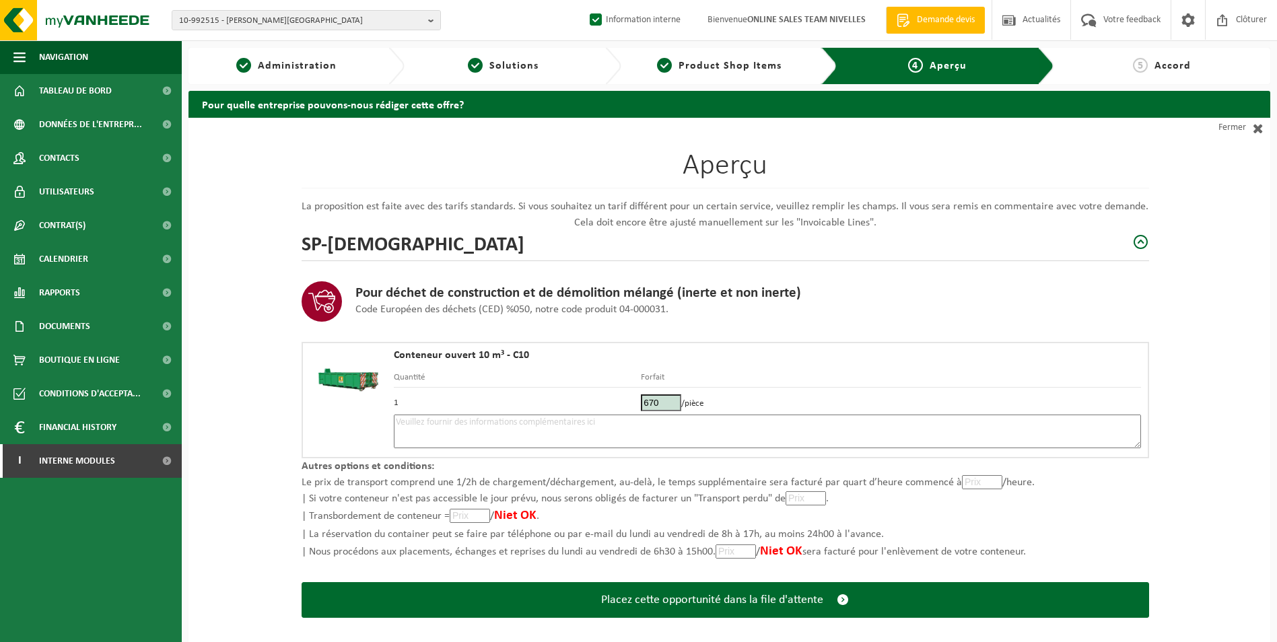
click at [539, 436] on textarea at bounding box center [768, 432] width 748 height 34
type textarea "t"
click at [572, 419] on textarea "Transport&load 10m3 briquaillons le 23/09. pAIEMENT CASH AU CHAUFFEUR" at bounding box center [768, 432] width 748 height 34
click at [701, 423] on textarea "Transport&load 10m3 briquaillons le 23/09. PAIEMENT CASH AU CHAUFFEUR" at bounding box center [768, 432] width 748 height 34
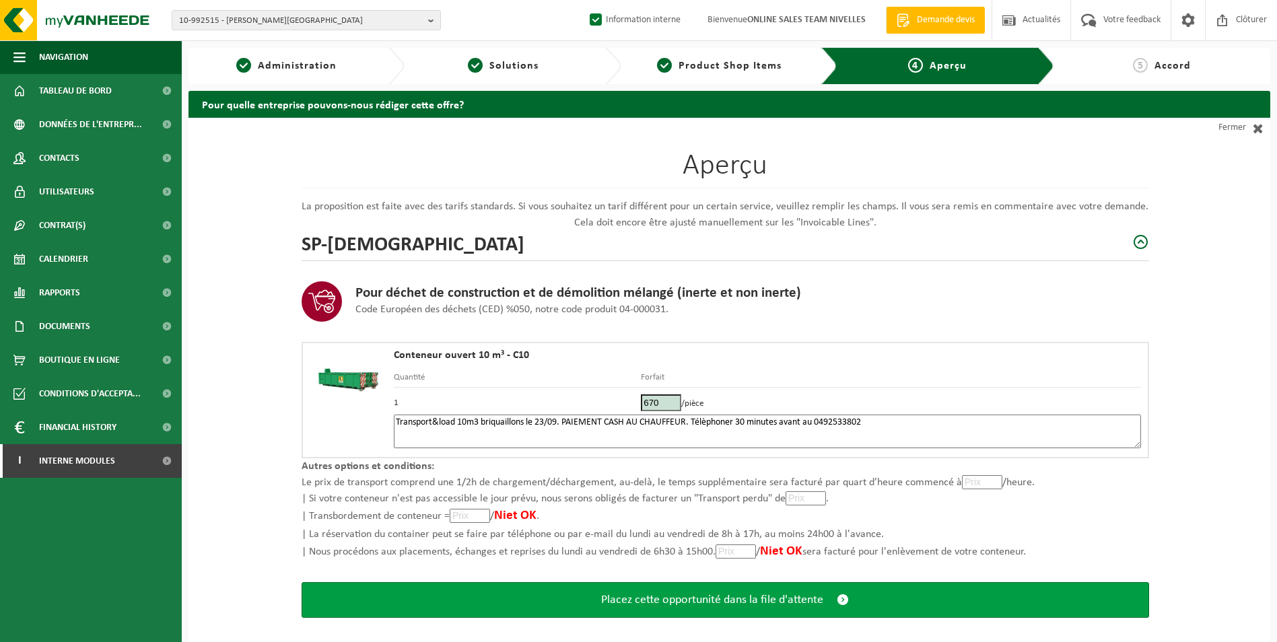
type textarea "Transport&load 10m3 briquaillons le 23/09. PAIEMENT CASH AU CHAUFFEUR. Télèphon…"
click at [698, 607] on button "Placez cette opportunité dans la file d'attente" at bounding box center [726, 601] width 848 height 36
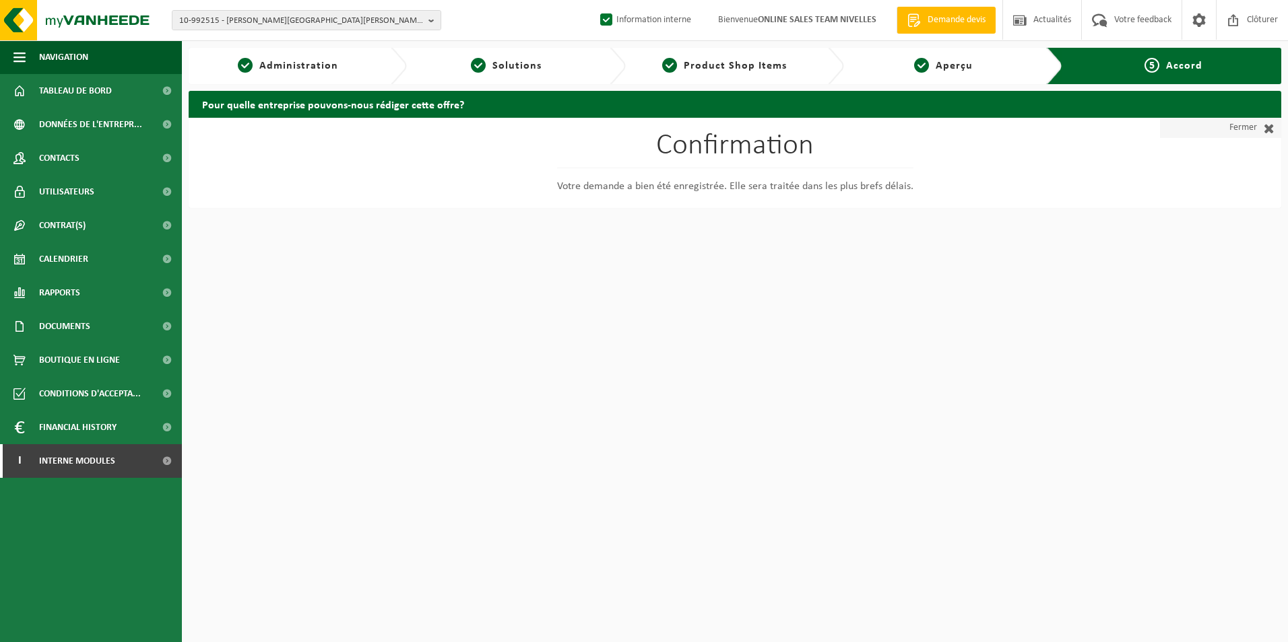
click at [1223, 125] on link "Fermer" at bounding box center [1220, 128] width 121 height 20
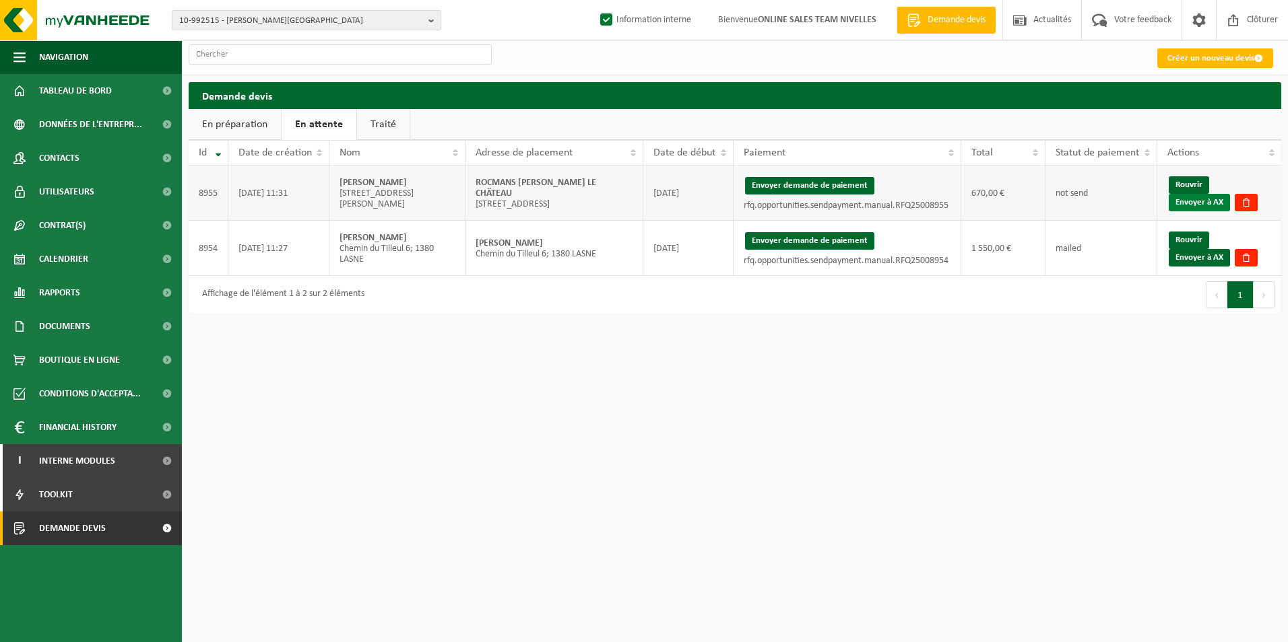
click at [1207, 201] on link "Envoyer à AX" at bounding box center [1198, 203] width 61 height 18
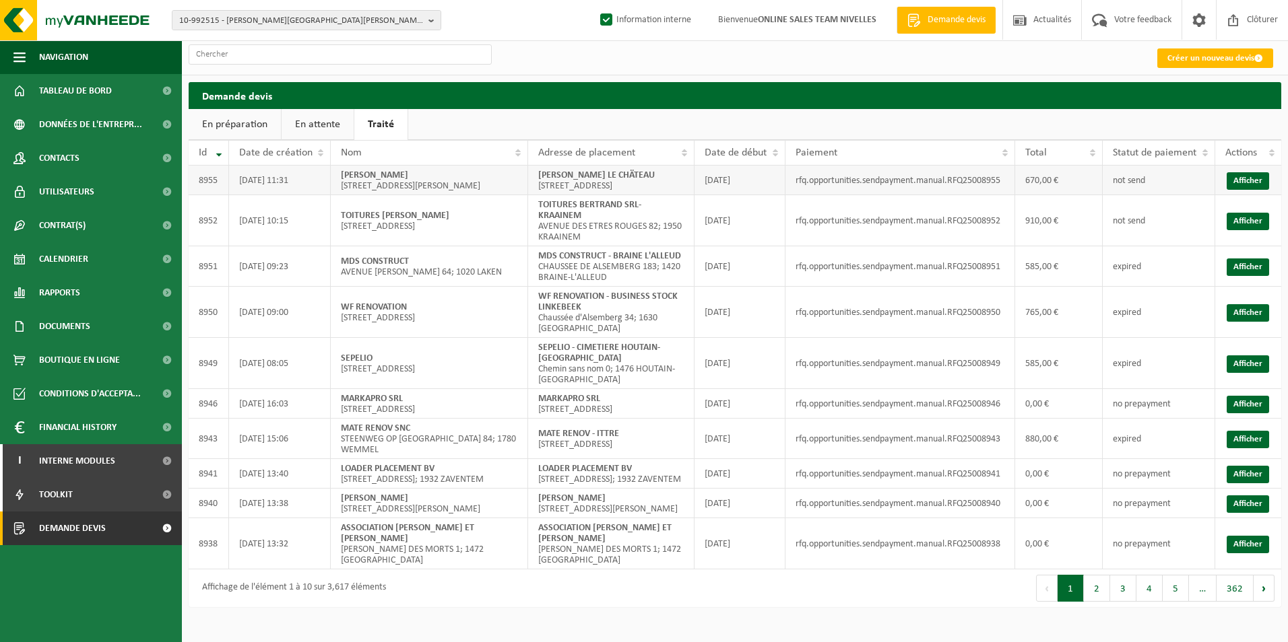
drag, startPoint x: 537, startPoint y: 174, endPoint x: 690, endPoint y: 168, distance: 153.0
click at [690, 168] on td "[PERSON_NAME] LE CHÄTEAU [STREET_ADDRESS]" at bounding box center [611, 181] width 166 height 30
copy strong "[PERSON_NAME] LE CHÄTEAU"
